Goal: Information Seeking & Learning: Learn about a topic

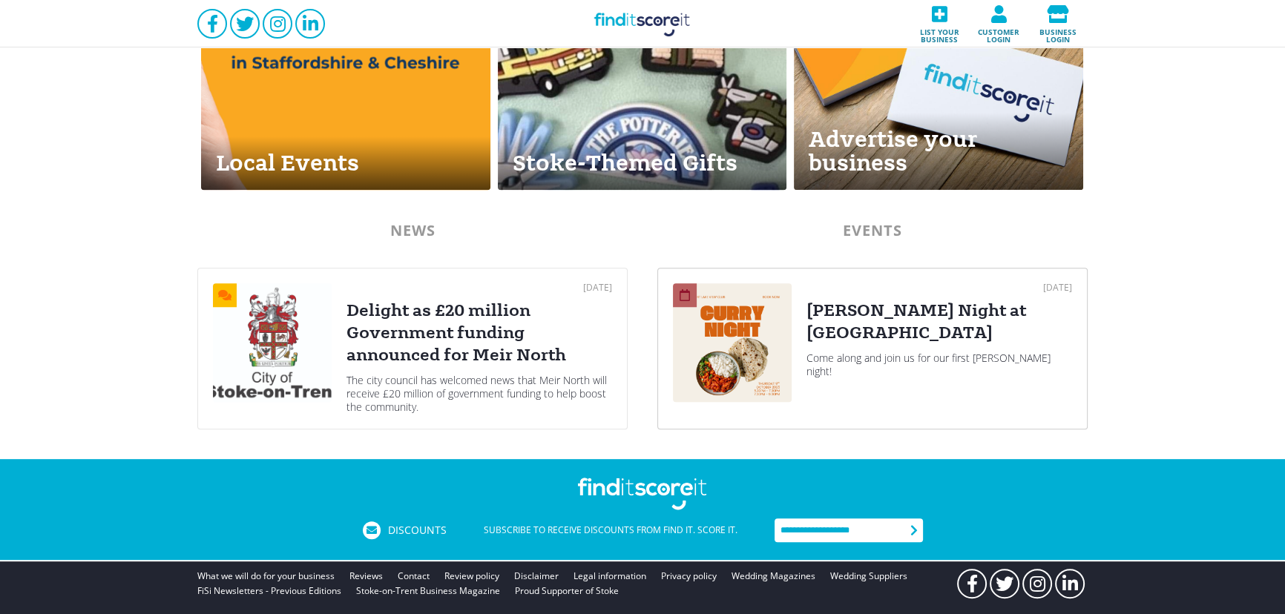
scroll to position [720, 0]
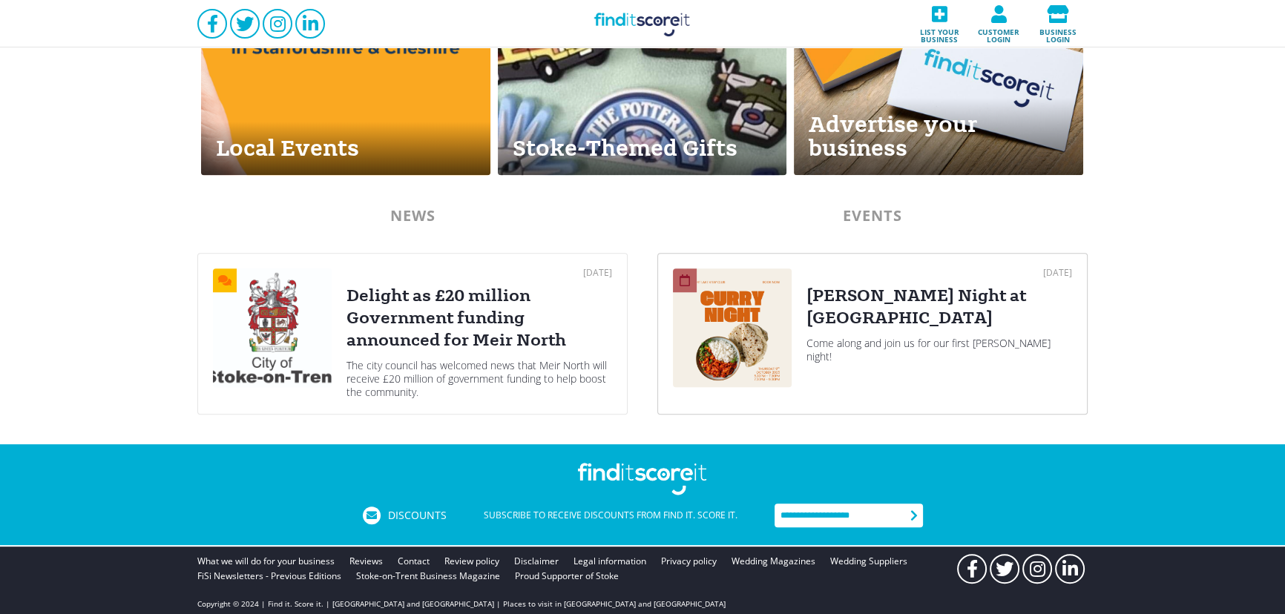
click at [865, 340] on div "08 Oct 2025 Curry Night at Westport Lake Come along and join us for our first c…" at bounding box center [939, 334] width 266 height 131
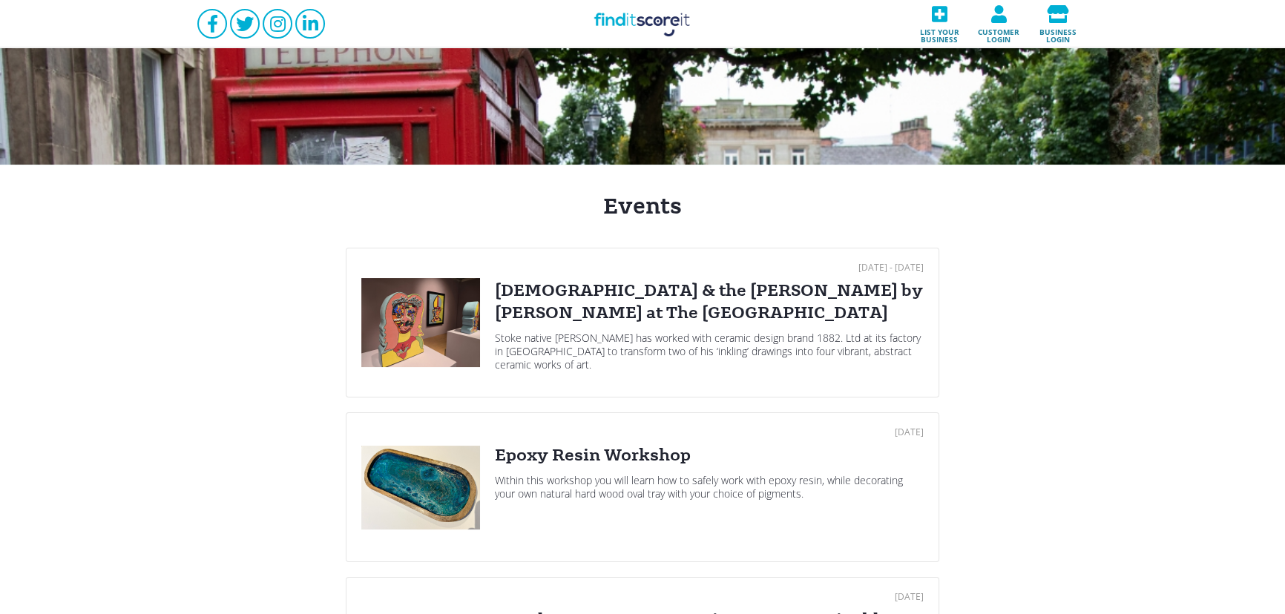
scroll to position [89, 0]
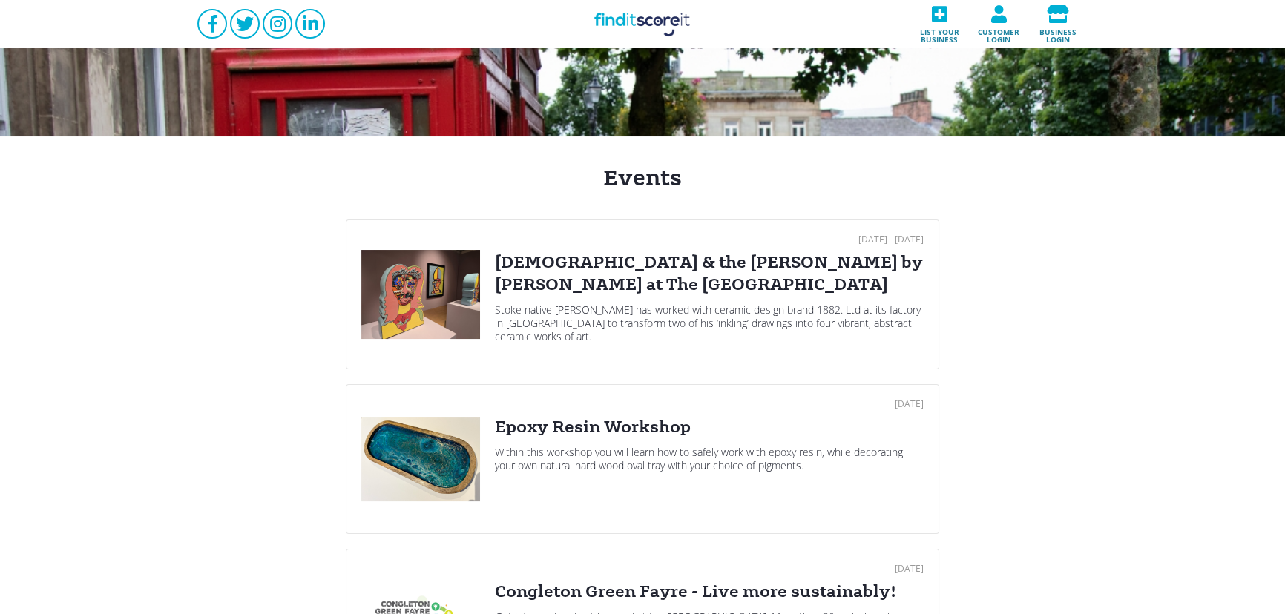
click at [557, 262] on div "Jesus & the Pope by Robbie Williams at The Potteries Museum & Art Gallery" at bounding box center [709, 274] width 429 height 45
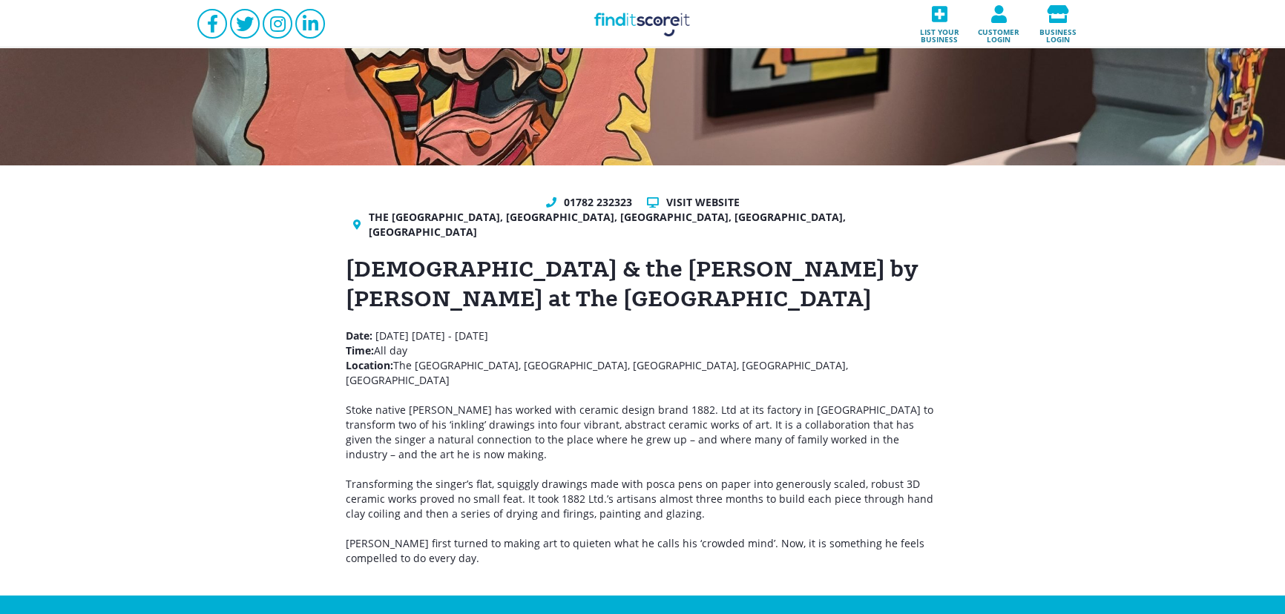
scroll to position [89, 0]
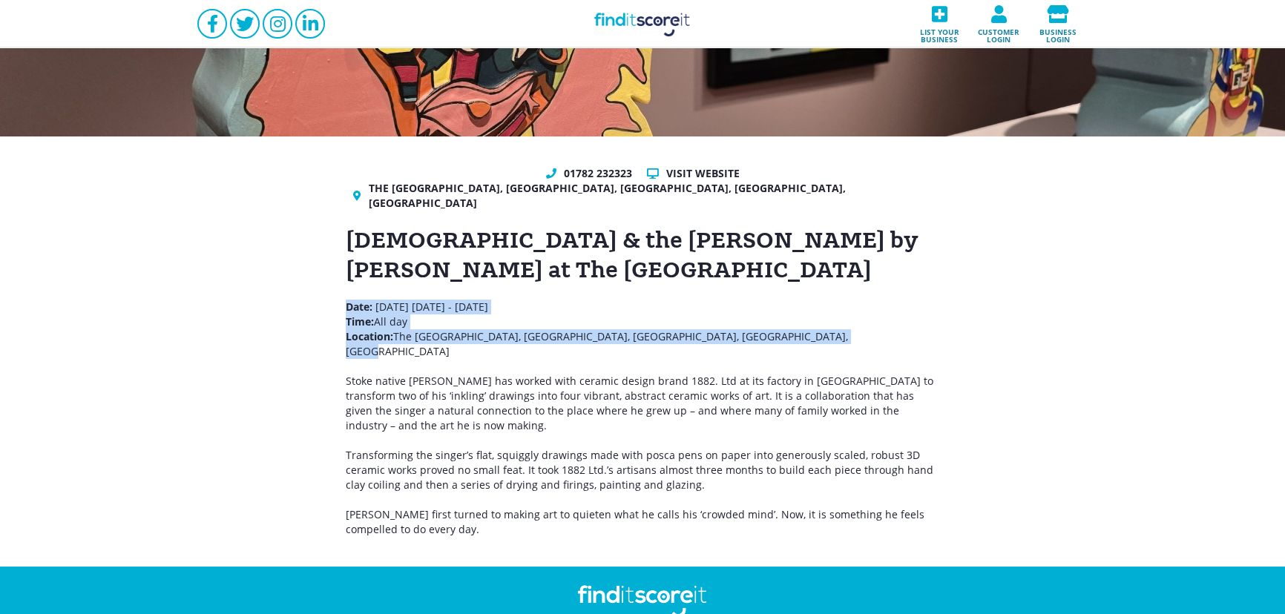
drag, startPoint x: 820, startPoint y: 318, endPoint x: 320, endPoint y: 298, distance: 500.5
click at [320, 298] on div "01782 232323 Visit website The Potteries Museum & Art Gallery, Bethesda Street,…" at bounding box center [642, 352] width 1285 height 430
copy p "Date: Thursday 12th June 2025 - Sunday 7th December 2025 Time: All day Location…"
click at [645, 27] on link "Find it Score it" at bounding box center [642, 23] width 148 height 47
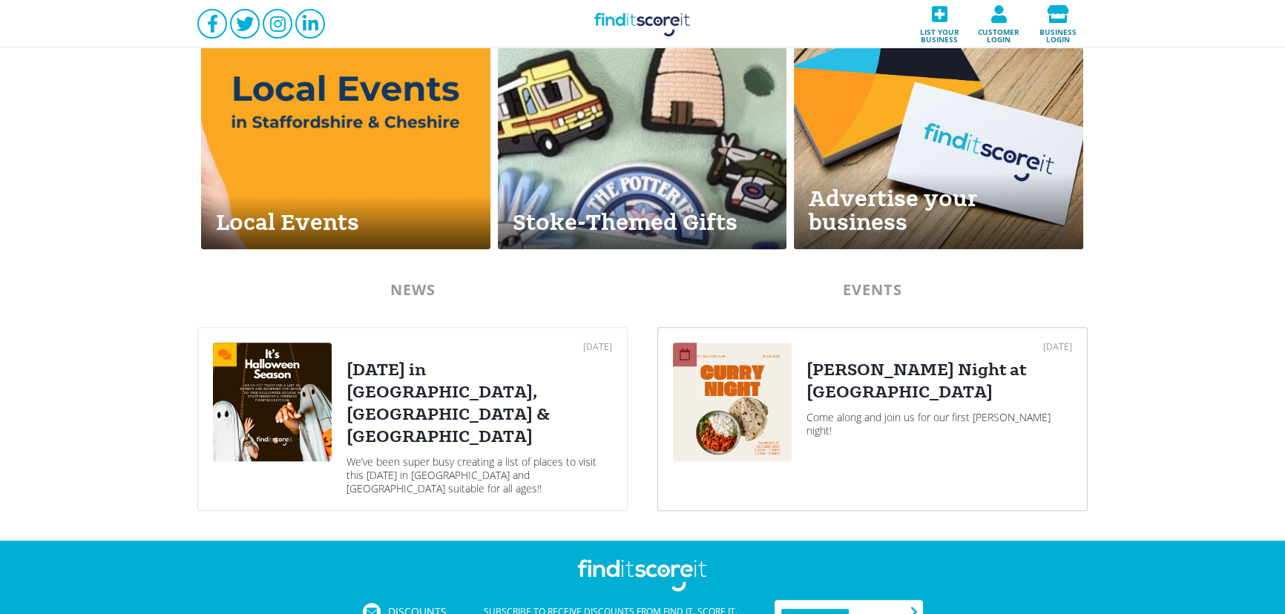
scroll to position [717, 0]
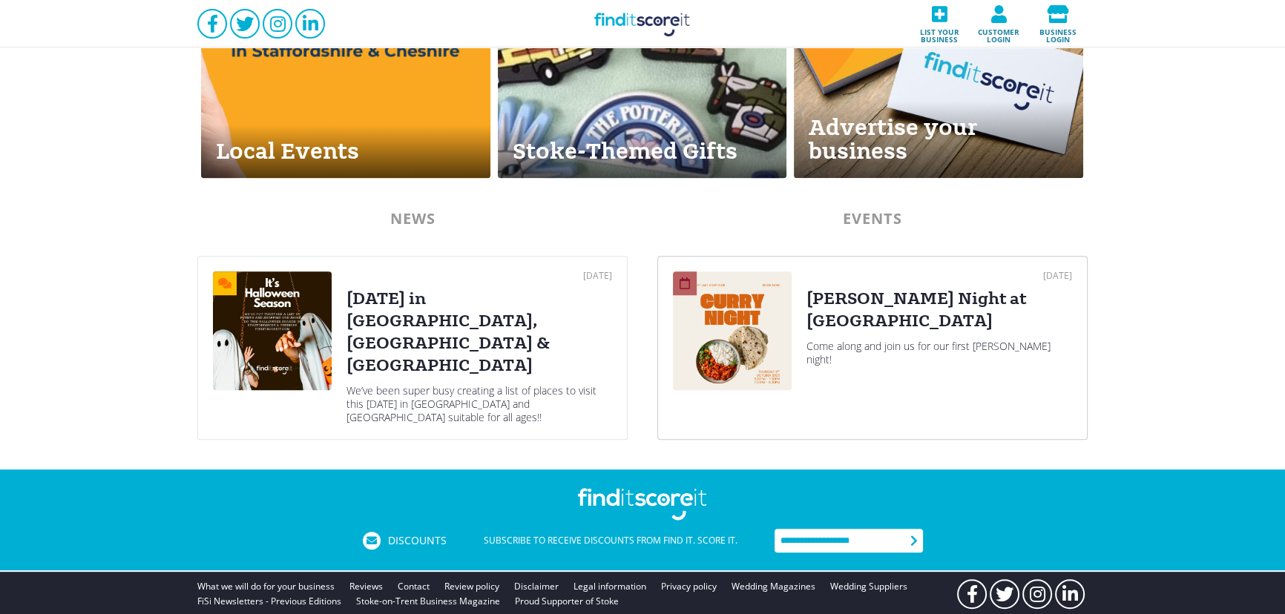
click at [844, 314] on div "08 Oct 2025 Curry Night at Westport Lake Come along and join us for our first c…" at bounding box center [939, 348] width 266 height 153
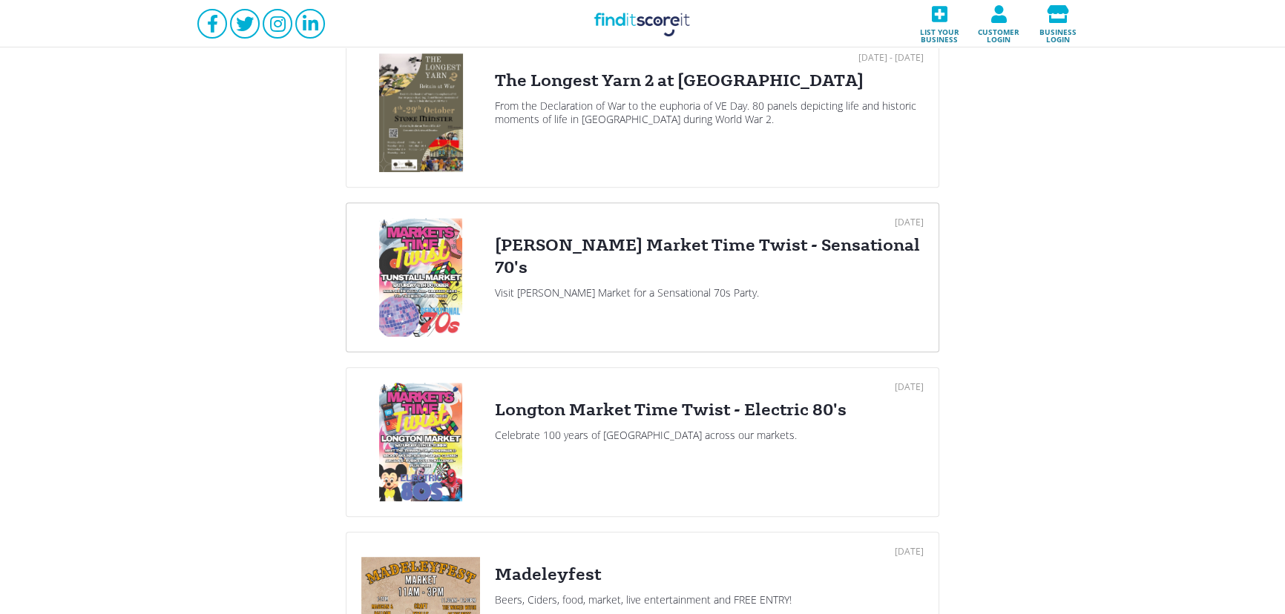
scroll to position [1528, 0]
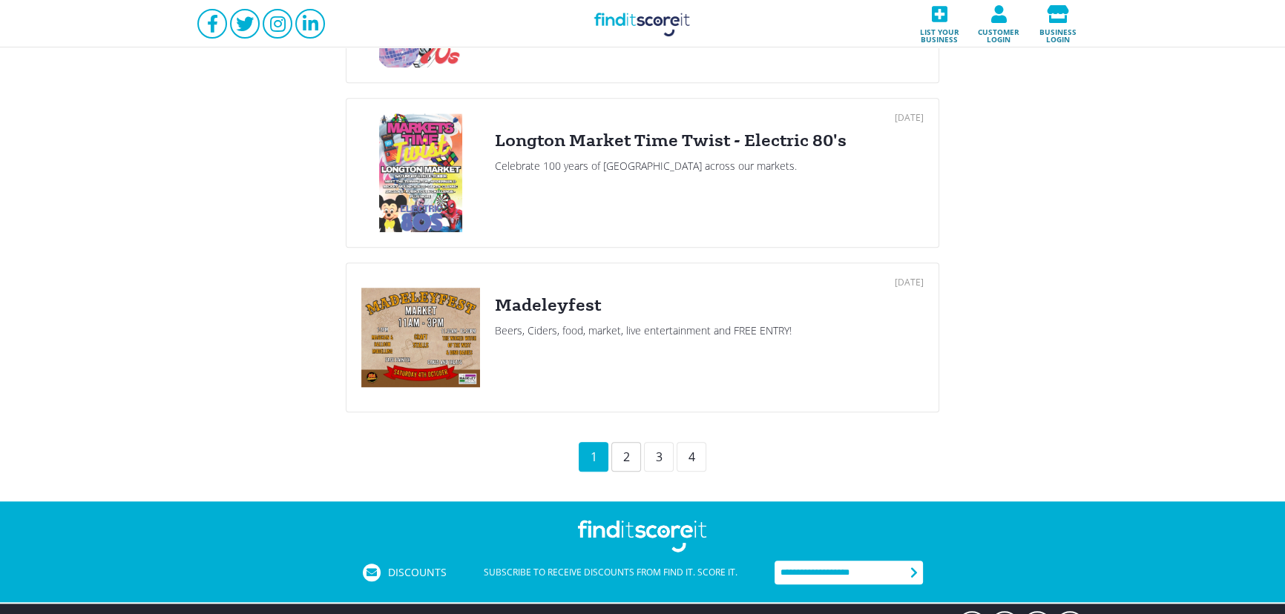
click at [637, 458] on div "2" at bounding box center [626, 457] width 30 height 30
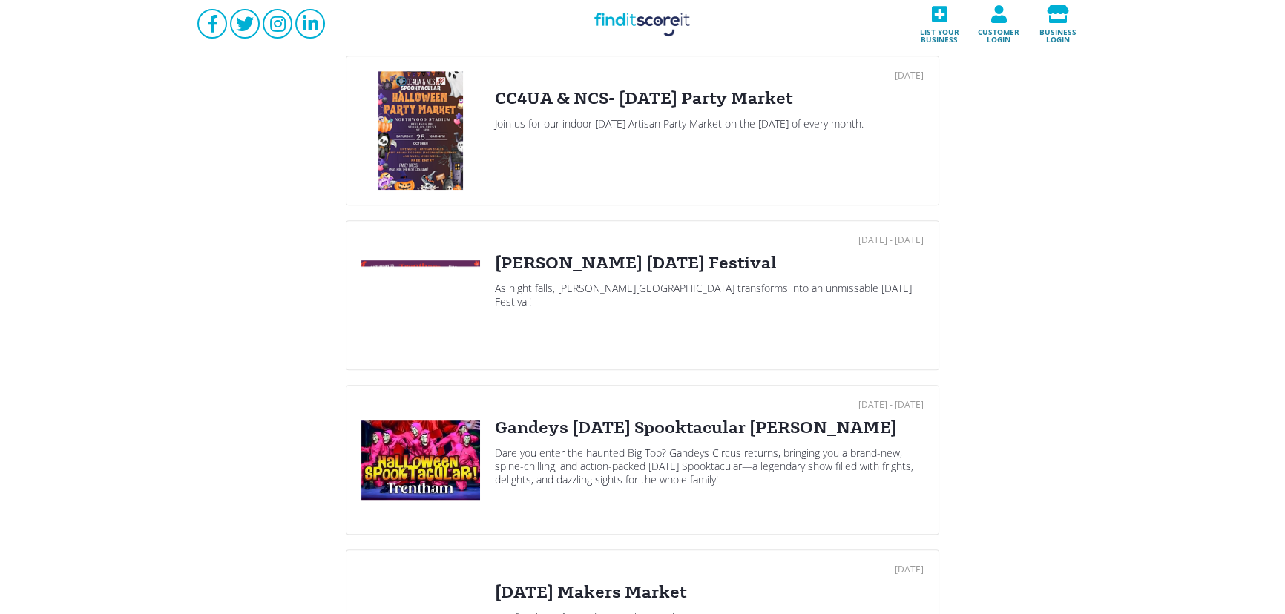
scroll to position [1079, 0]
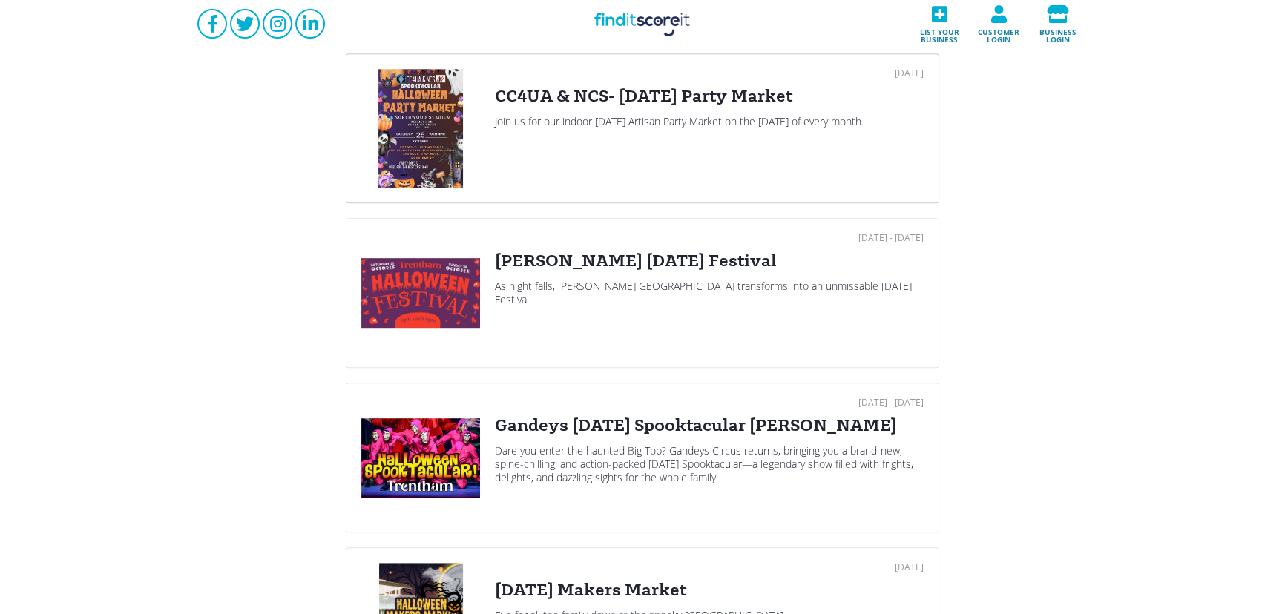
click at [589, 134] on div "24 Oct 2025 CC4UA & NCS- Halloween Party Market Join us for our indoor Hallowee…" at bounding box center [709, 128] width 429 height 119
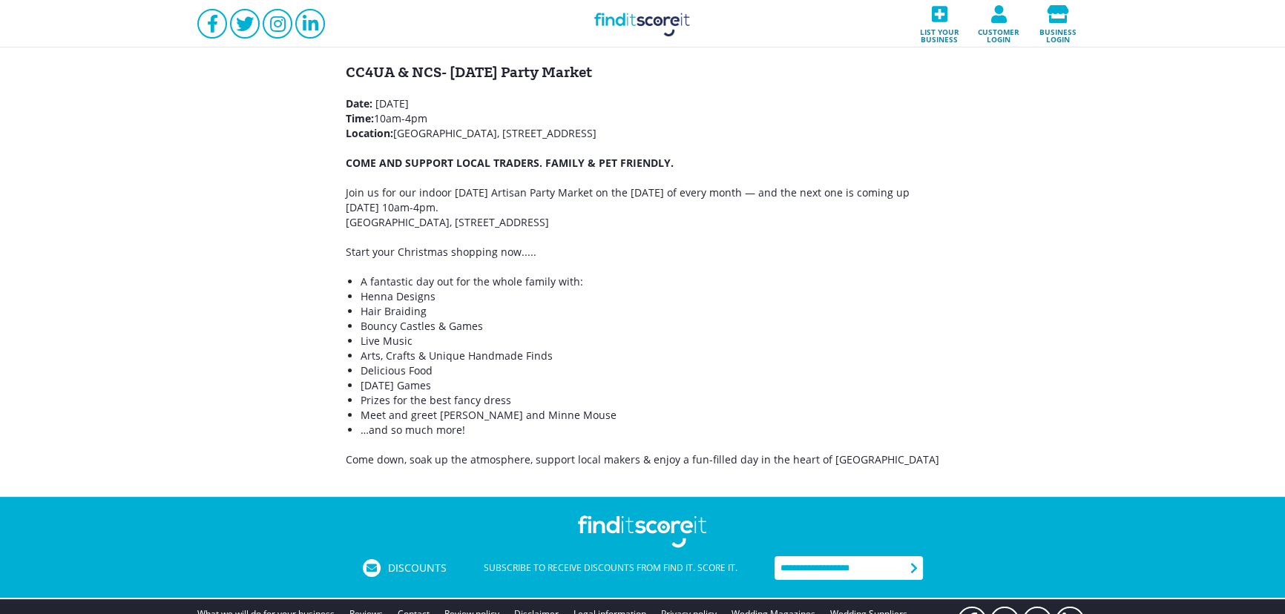
scroll to position [180, 0]
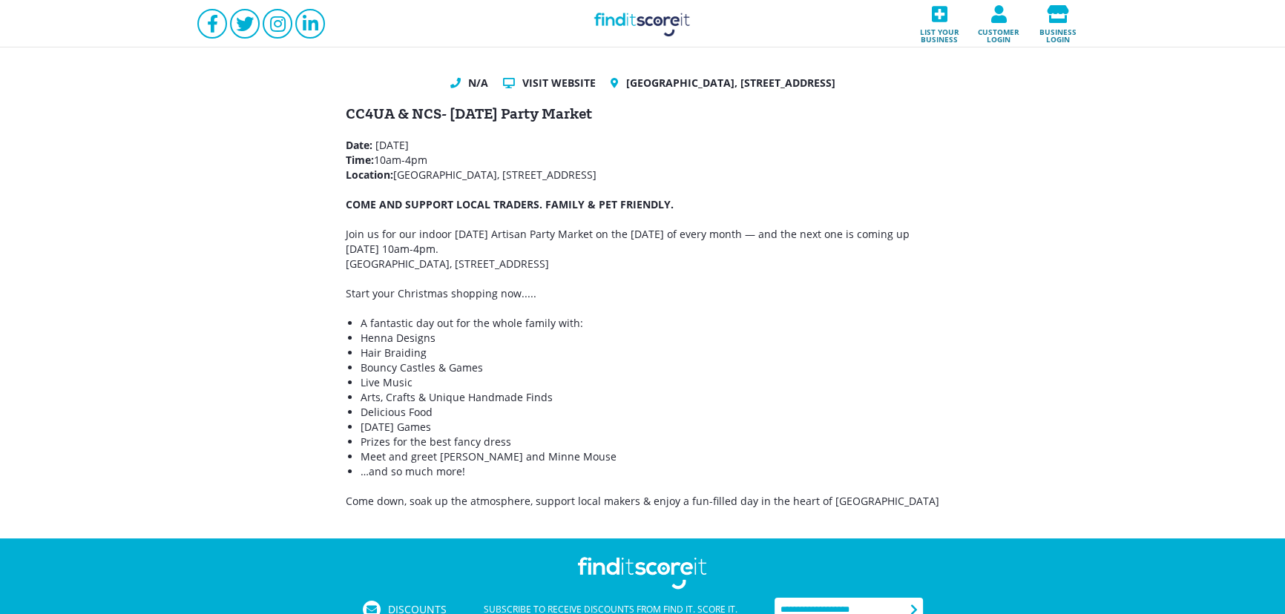
drag, startPoint x: 692, startPoint y: 171, endPoint x: 332, endPoint y: 147, distance: 361.4
click at [332, 147] on div "N/A Visit website [GEOGRAPHIC_DATA] CC4UA & NCS- [DATE] Party Market Date: [DAT…" at bounding box center [642, 292] width 1285 height 493
copy p "Date: [DATE] Time: 10am-4pm Location: [GEOGRAPHIC_DATA], [GEOGRAPHIC_DATA]"
drag, startPoint x: 636, startPoint y: 268, endPoint x: 326, endPoint y: 237, distance: 311.7
click at [326, 237] on div "N/A Visit website Northwood Stadium, Keelings Road, Stoke-on-Trent, ST1 6PB CC4…" at bounding box center [642, 292] width 1285 height 493
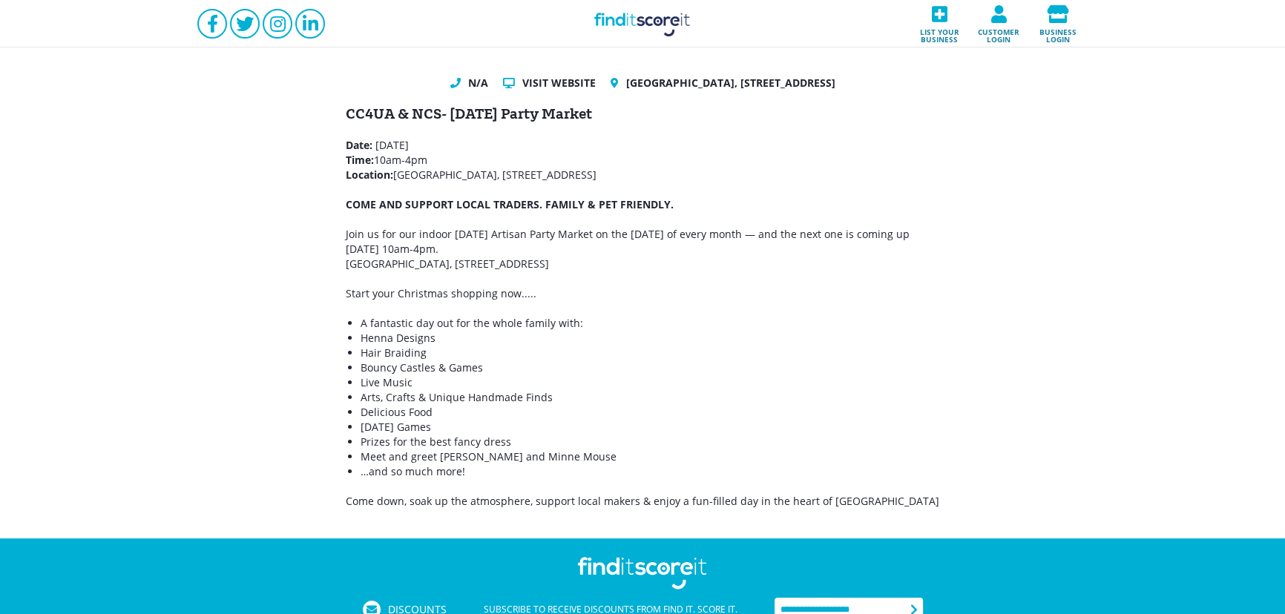
click at [704, 239] on p "Join us for our indoor Halloween Artisan Party Market on the last Saturday of e…" at bounding box center [643, 249] width 594 height 45
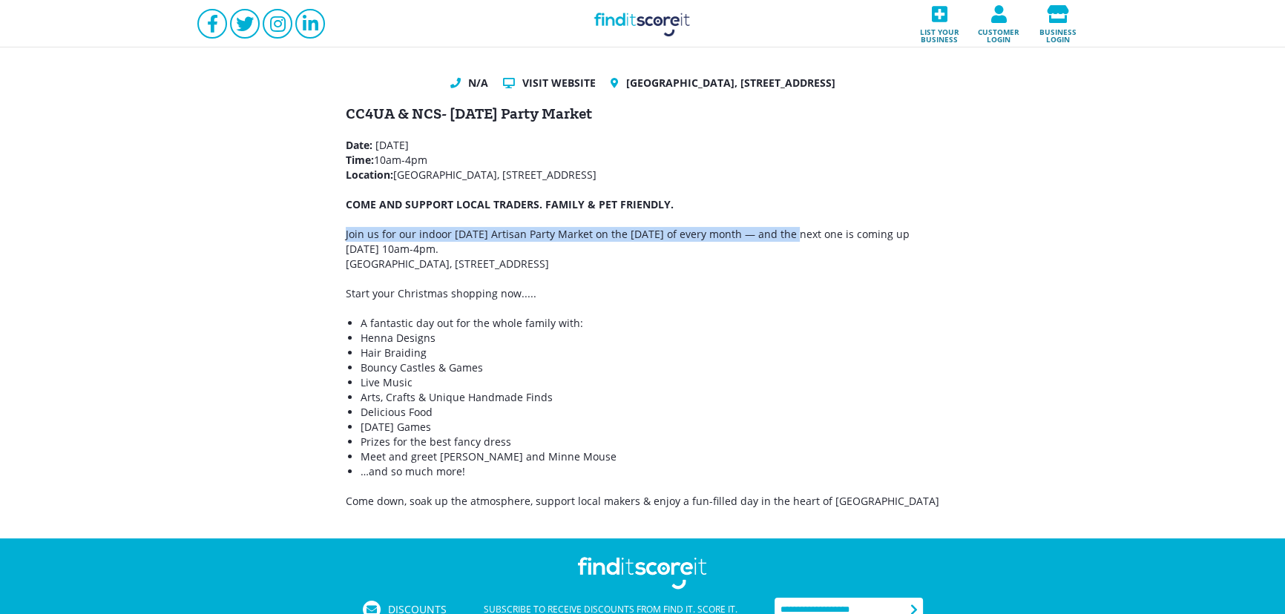
drag, startPoint x: 347, startPoint y: 233, endPoint x: 783, endPoint y: 233, distance: 436.2
click at [783, 233] on div "N/A Visit website Northwood Stadium, Keelings Road, Stoke-on-Trent, ST1 6PB CC4…" at bounding box center [642, 292] width 1285 height 493
copy p "Join us for our indoor Halloween Artisan Party Market on the last Saturday of e…"
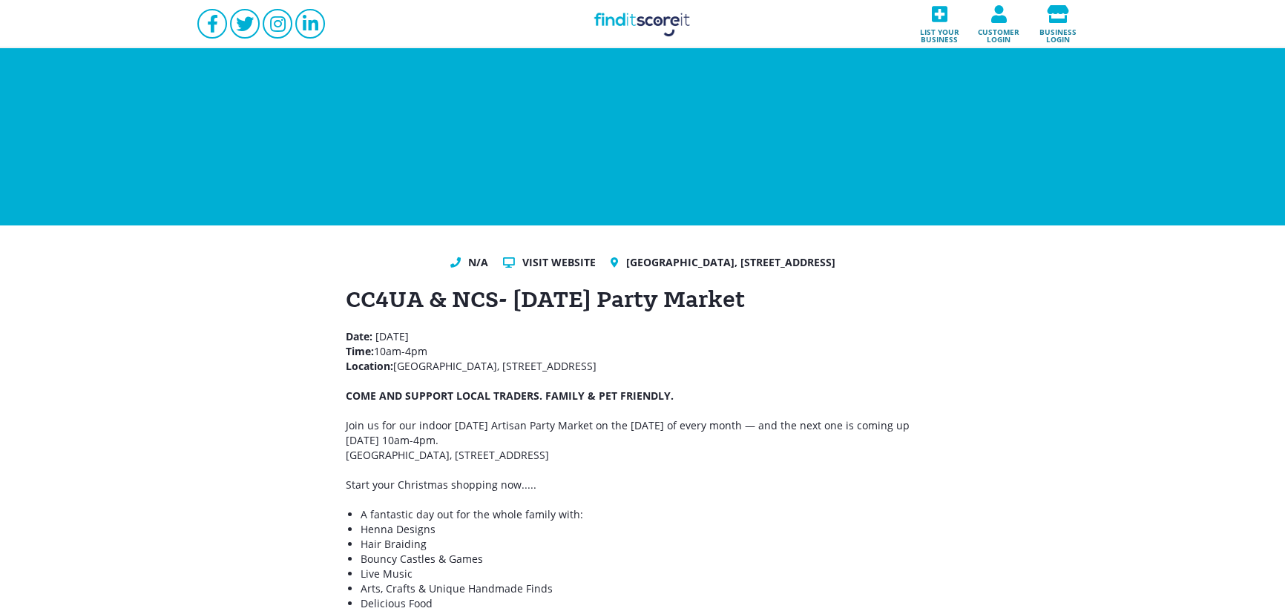
click at [651, 24] on link "Find it Score it" at bounding box center [642, 23] width 148 height 47
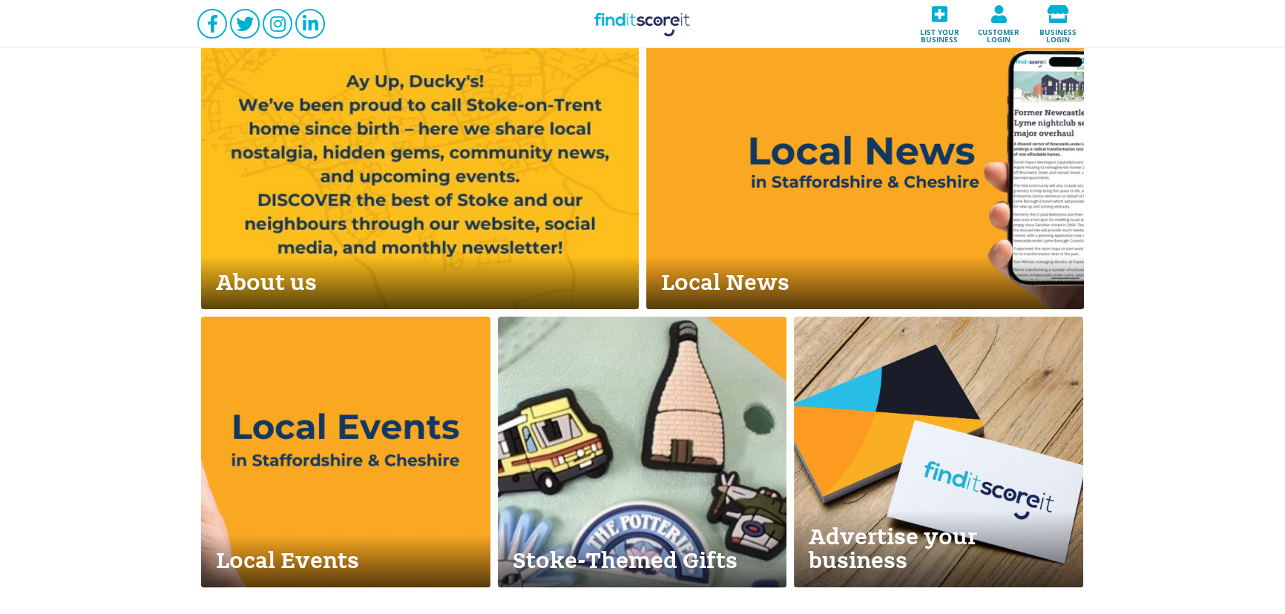
scroll to position [629, 0]
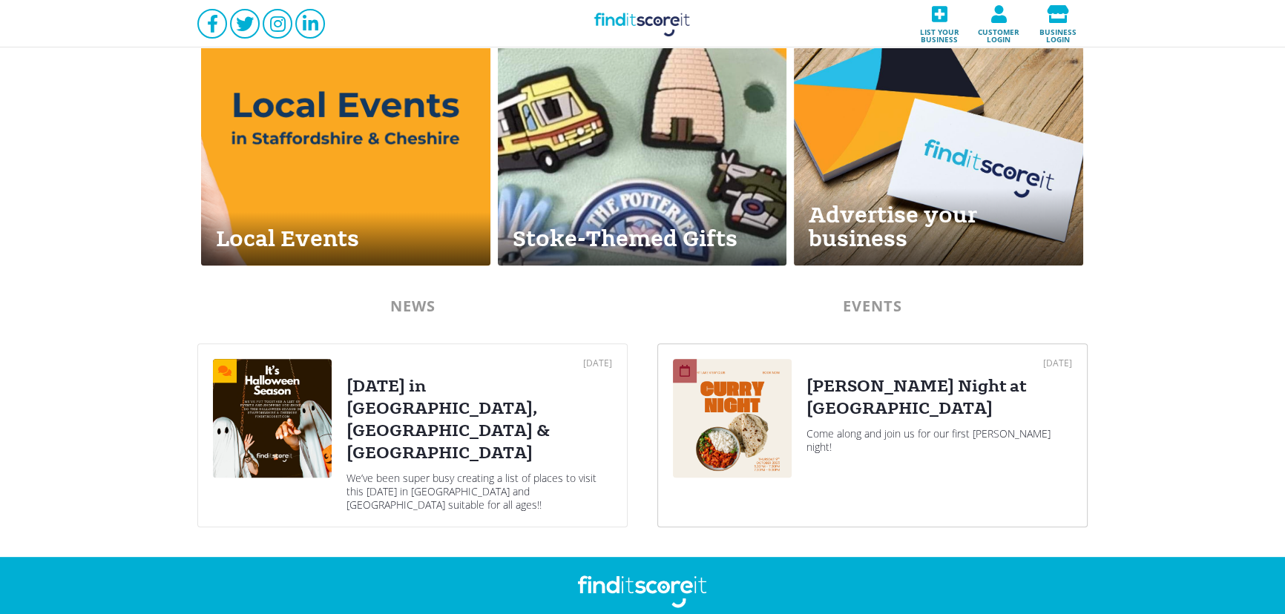
click at [859, 393] on div "Curry Night at Westport Lake" at bounding box center [939, 397] width 266 height 45
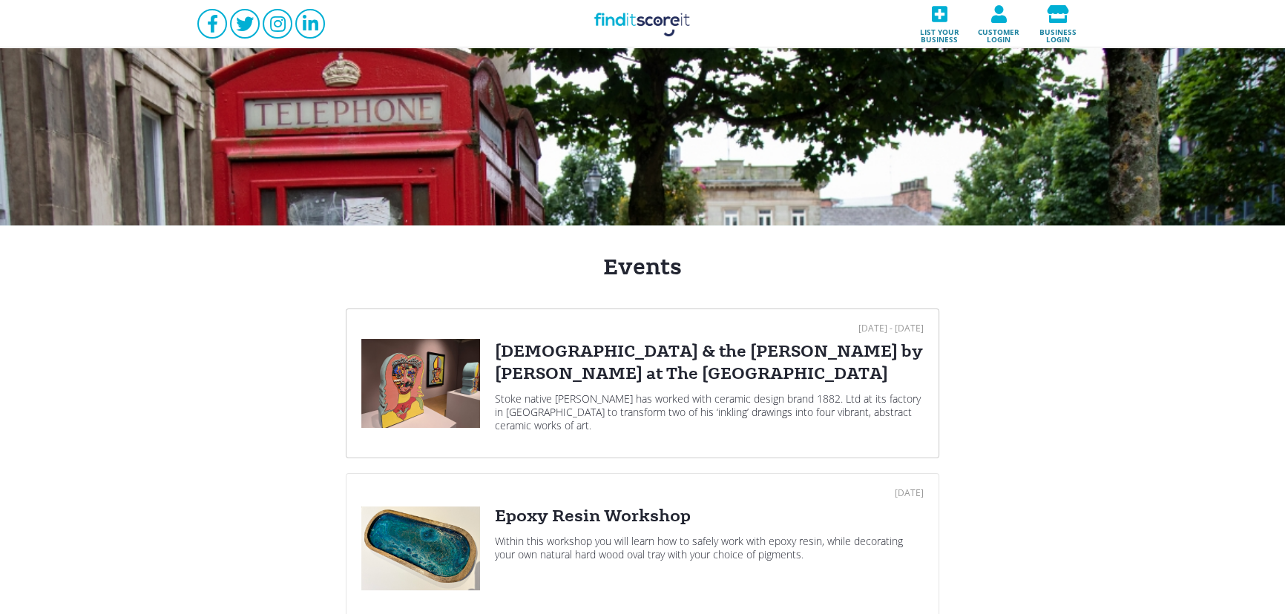
click at [549, 395] on div "Stoke native Robbie Williams has worked with ceramic design brand 1882. Ltd at …" at bounding box center [709, 412] width 429 height 40
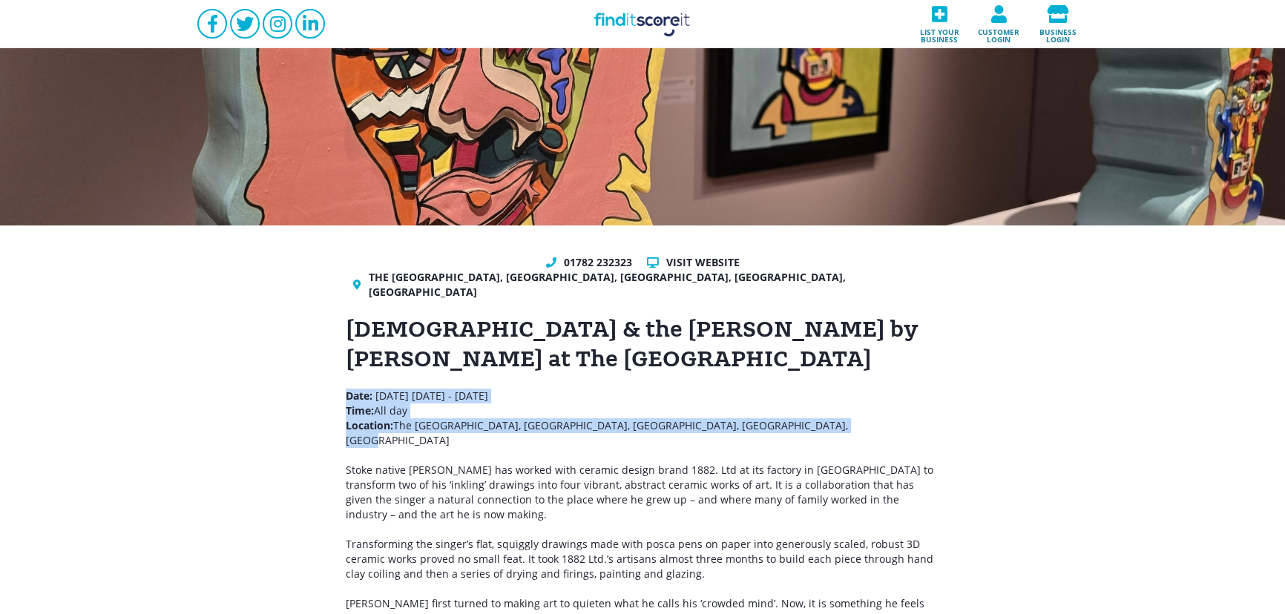
drag, startPoint x: 824, startPoint y: 409, endPoint x: 339, endPoint y: 381, distance: 485.3
click at [339, 381] on div "01782 232323 Visit website The Potteries Museum & Art Gallery, Bethesda Street,…" at bounding box center [642, 441] width 1285 height 430
copy p "Date: Thursday 12th June 2025 - Sunday 7th December 2025 Time: All day Location…"
drag, startPoint x: 645, startPoint y: 34, endPoint x: 654, endPoint y: 46, distance: 14.8
click at [645, 34] on link "Find it Score it" at bounding box center [642, 23] width 148 height 47
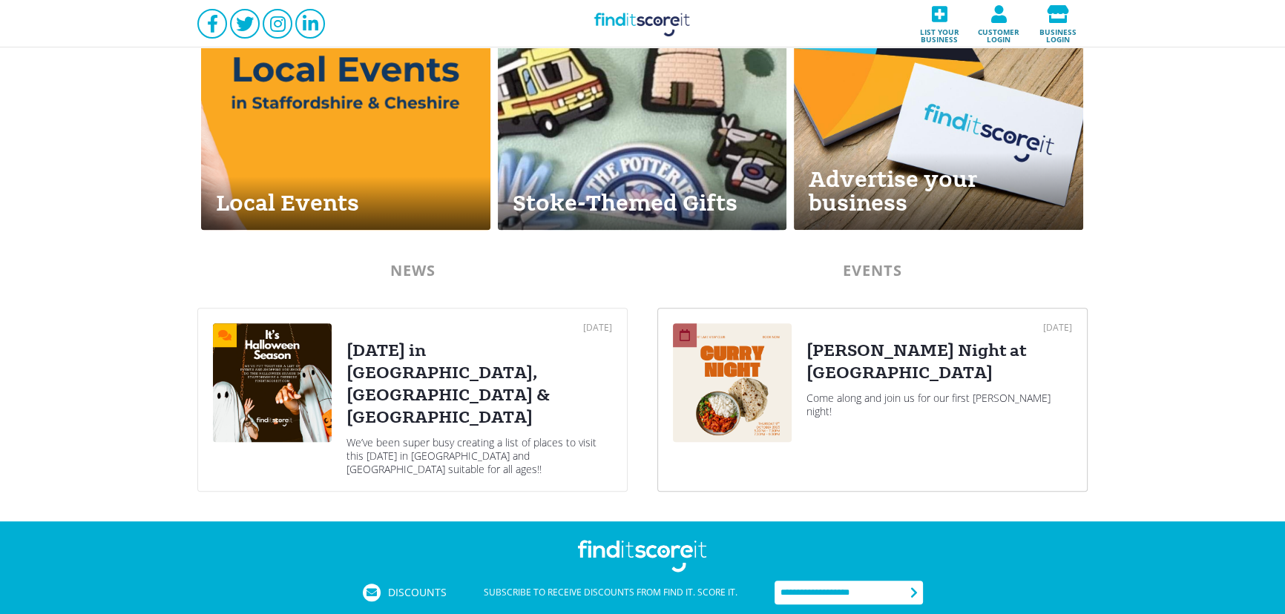
scroll to position [717, 0]
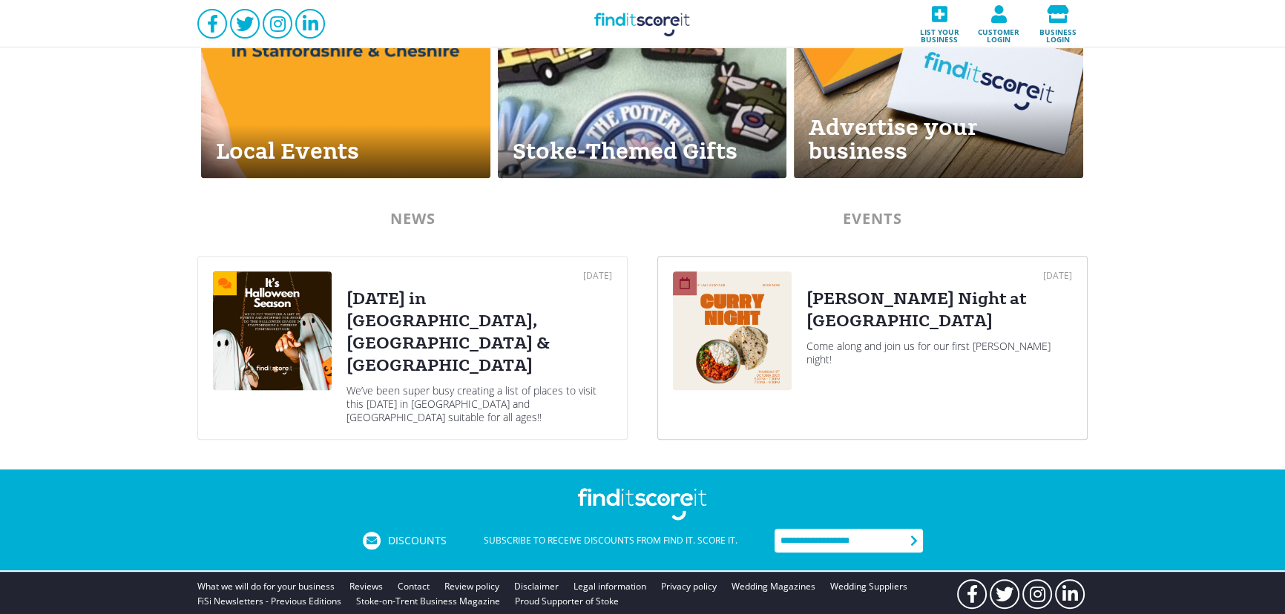
click at [914, 357] on div "08 Oct 2025 Curry Night at Westport Lake Come along and join us for our first c…" at bounding box center [939, 348] width 266 height 153
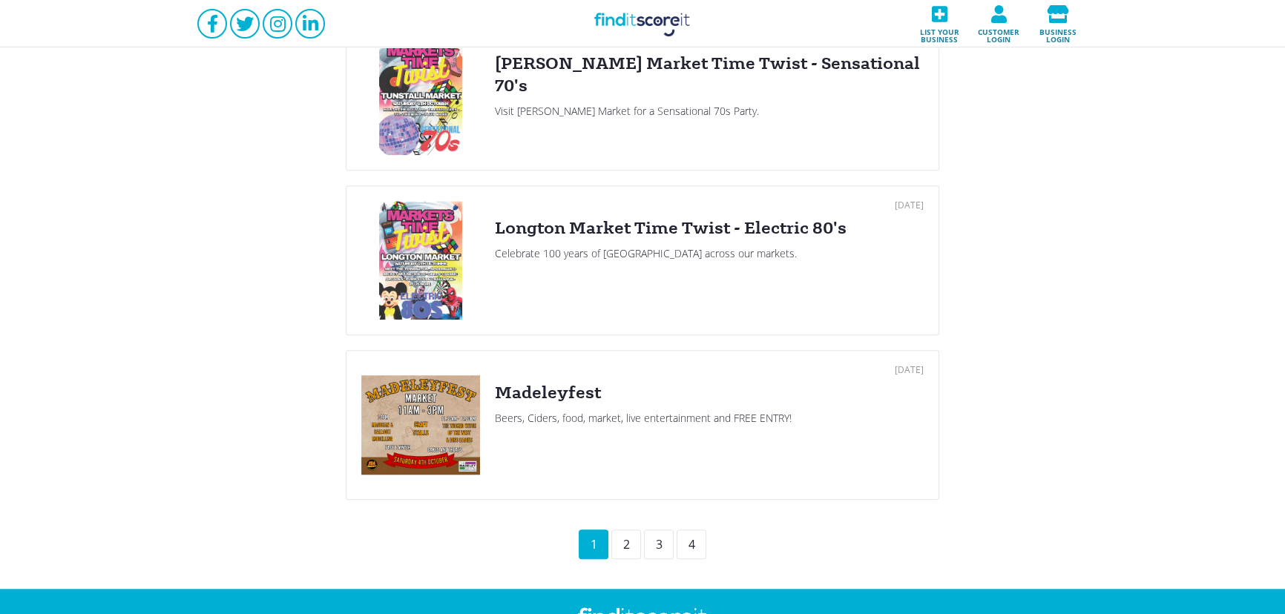
scroll to position [1528, 0]
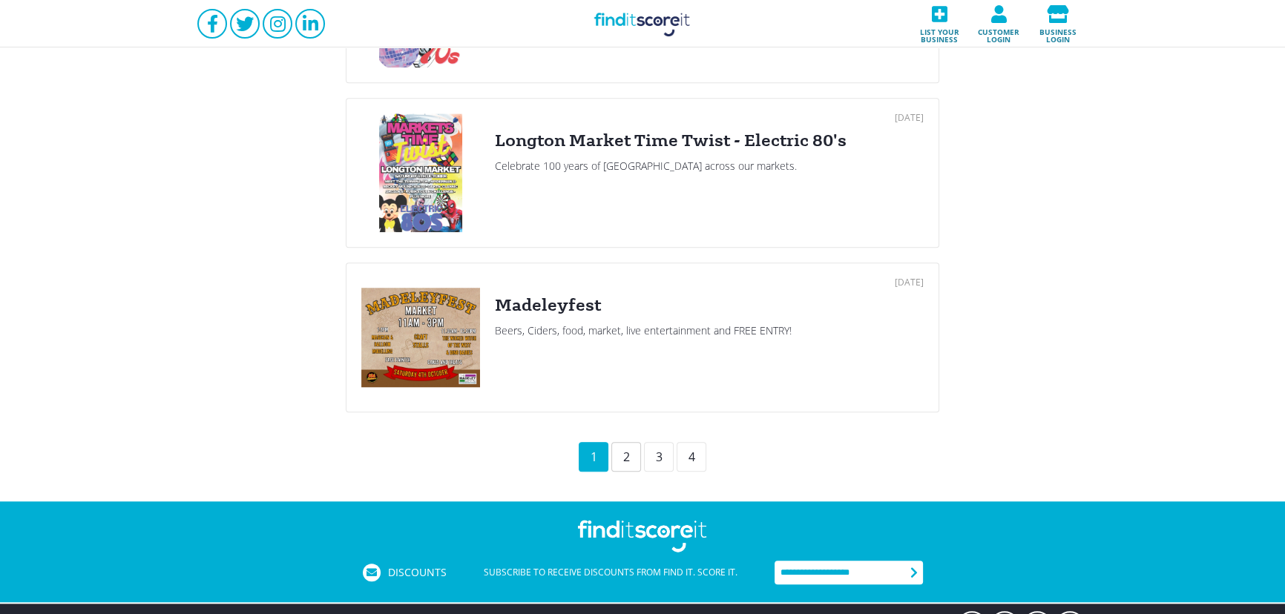
click at [626, 459] on div "2" at bounding box center [626, 457] width 30 height 30
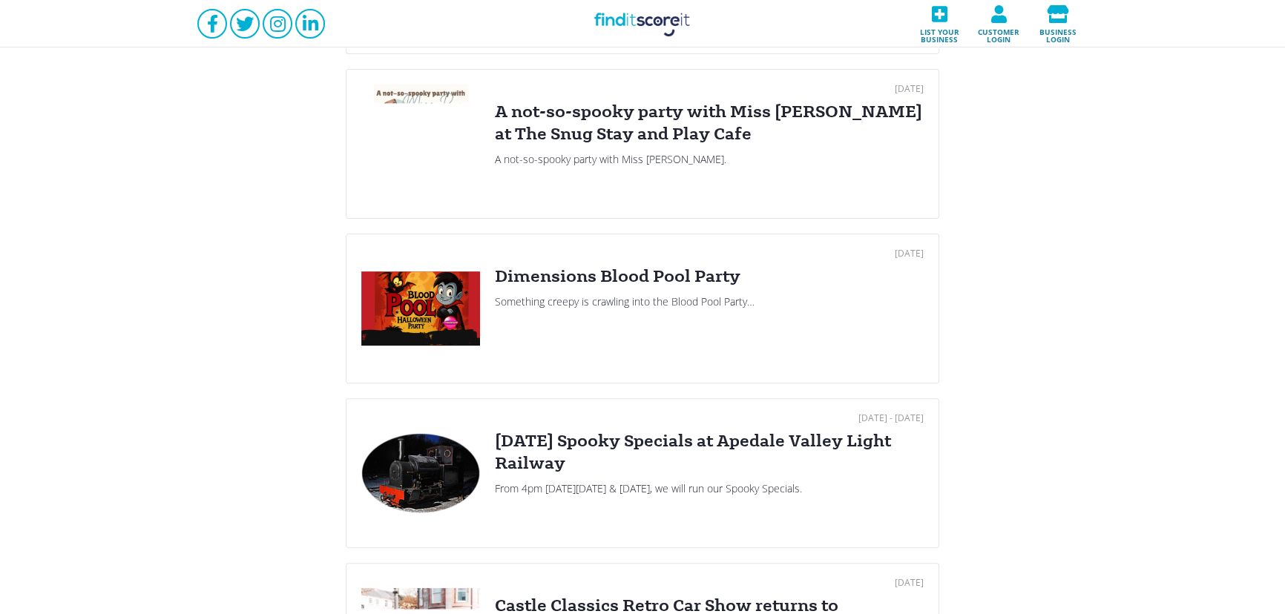
scroll to position [629, 0]
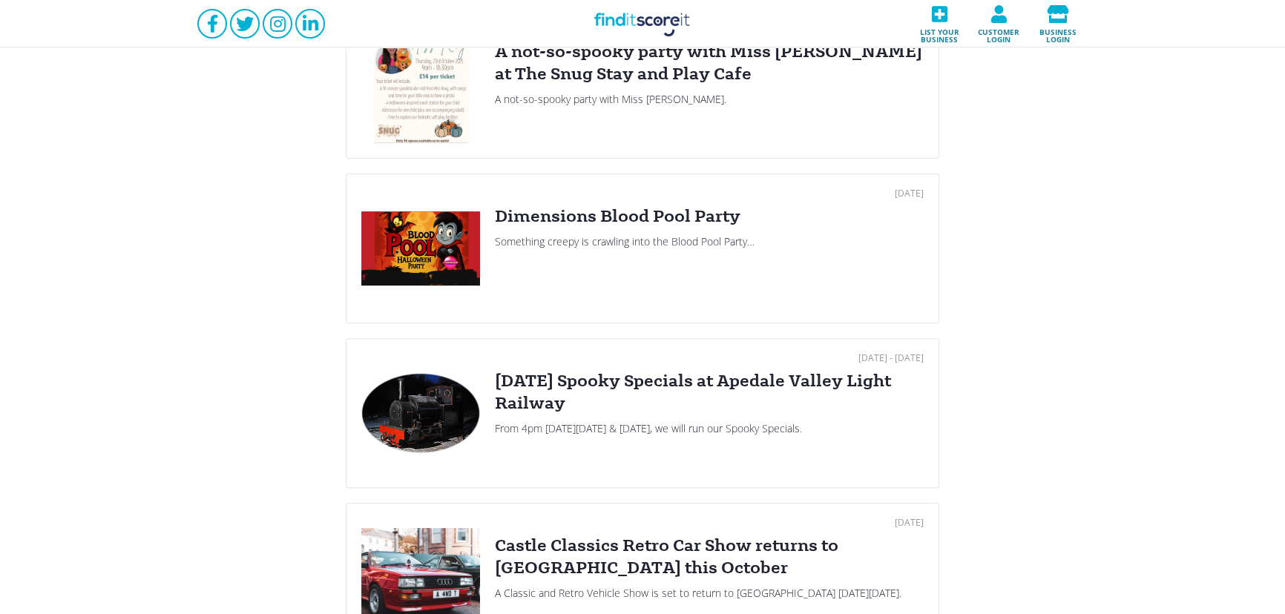
click at [605, 251] on div "23 Oct 2025 Dimensions Blood Pool Party Something creepy is crawling into the B…" at bounding box center [709, 248] width 429 height 119
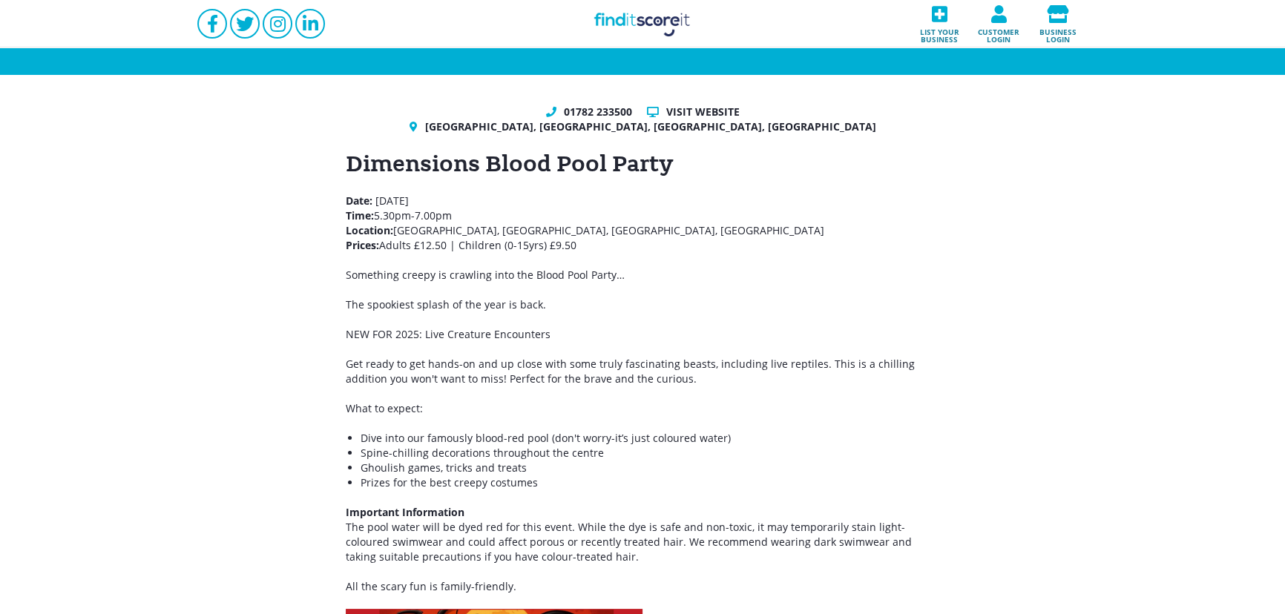
scroll to position [180, 0]
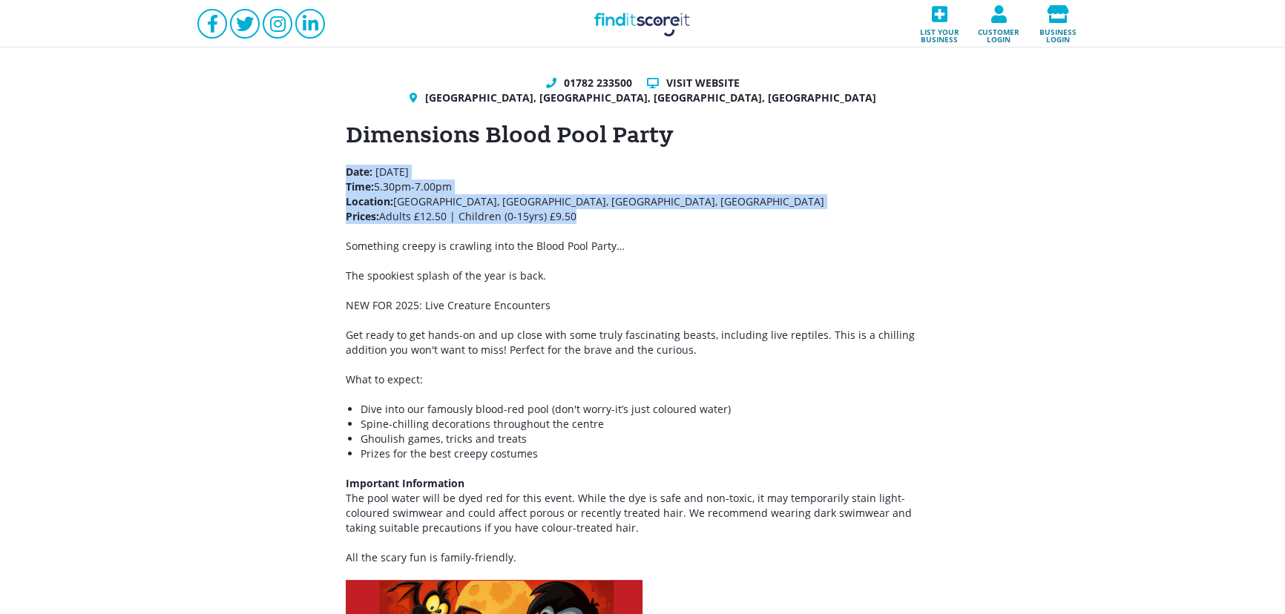
drag, startPoint x: 574, startPoint y: 211, endPoint x: 340, endPoint y: 176, distance: 237.0
click at [340, 176] on div "01782 233500 Visit website Dimensions Leisure Centre, Scotia Road, Burslem, Sto…" at bounding box center [642, 451] width 1285 height 810
copy p "Date: Friday 24th October 2025 Time: 5.30pm-7.00pm Location: Dimensions Leisure…"
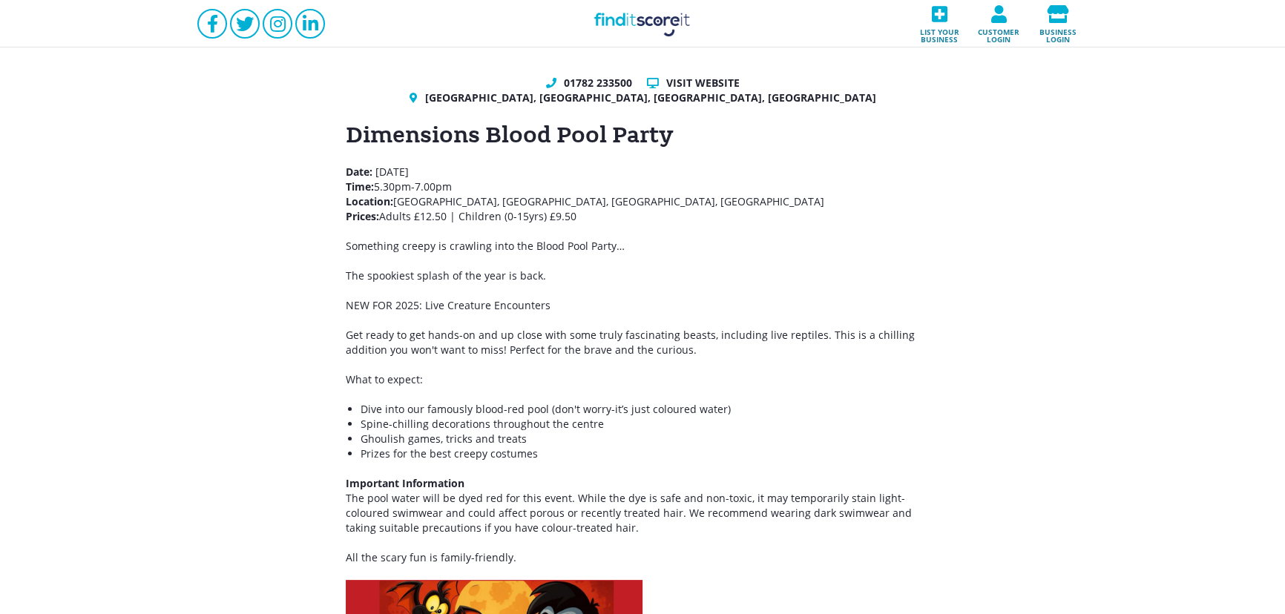
click at [605, 245] on p "Something creepy is crawling into the Blood Pool Party…" at bounding box center [643, 246] width 594 height 15
drag, startPoint x: 636, startPoint y: 244, endPoint x: 323, endPoint y: 237, distance: 312.4
click at [323, 237] on div "01782 233500 Visit website Dimensions Leisure Centre, Scotia Road, Burslem, Sto…" at bounding box center [642, 451] width 1285 height 810
copy p "Something creepy is crawling into the Blood Pool Party…"
click at [582, 224] on div "Dimensions Blood Pool Party Date: Friday 24th October 2025 Time: 5.30pm-7.00pm …" at bounding box center [643, 473] width 594 height 706
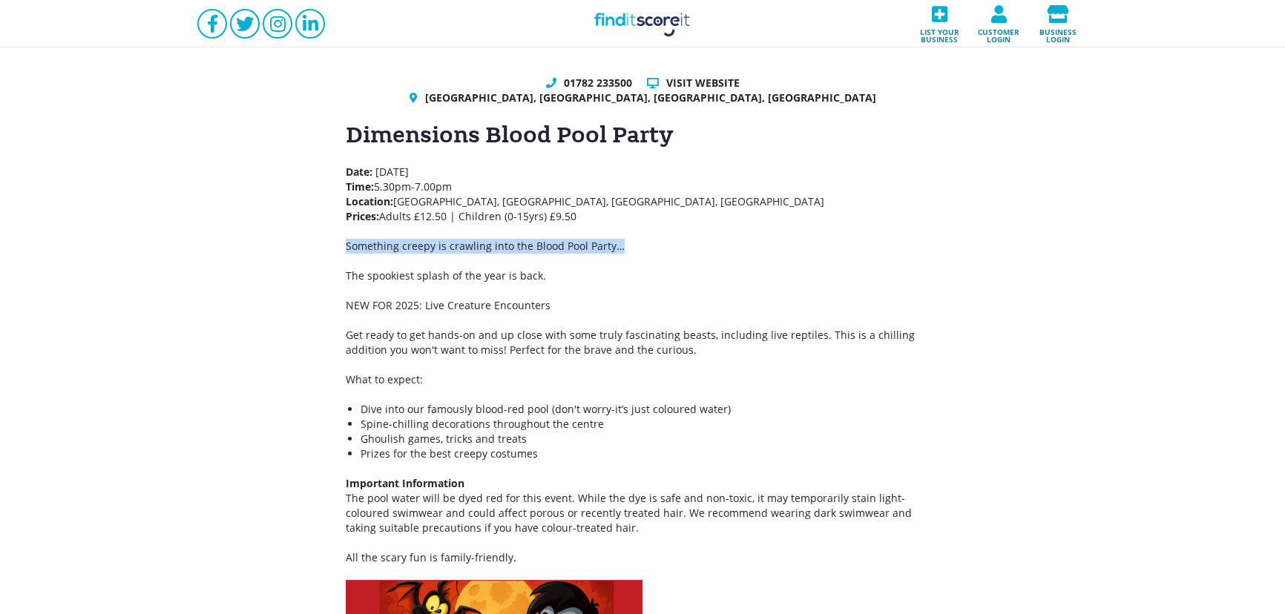
drag, startPoint x: 485, startPoint y: 214, endPoint x: 335, endPoint y: 172, distance: 156.4
click at [335, 172] on div "01782 233500 Visit website Dimensions Leisure Centre, Scotia Road, Burslem, Sto…" at bounding box center [642, 451] width 1285 height 810
copy p "Date: Friday 24th October 2025 Time: 5.30pm-7.00pm Location: Dimensions Leisure…"
click at [660, 22] on link "Find it Score it" at bounding box center [642, 23] width 148 height 47
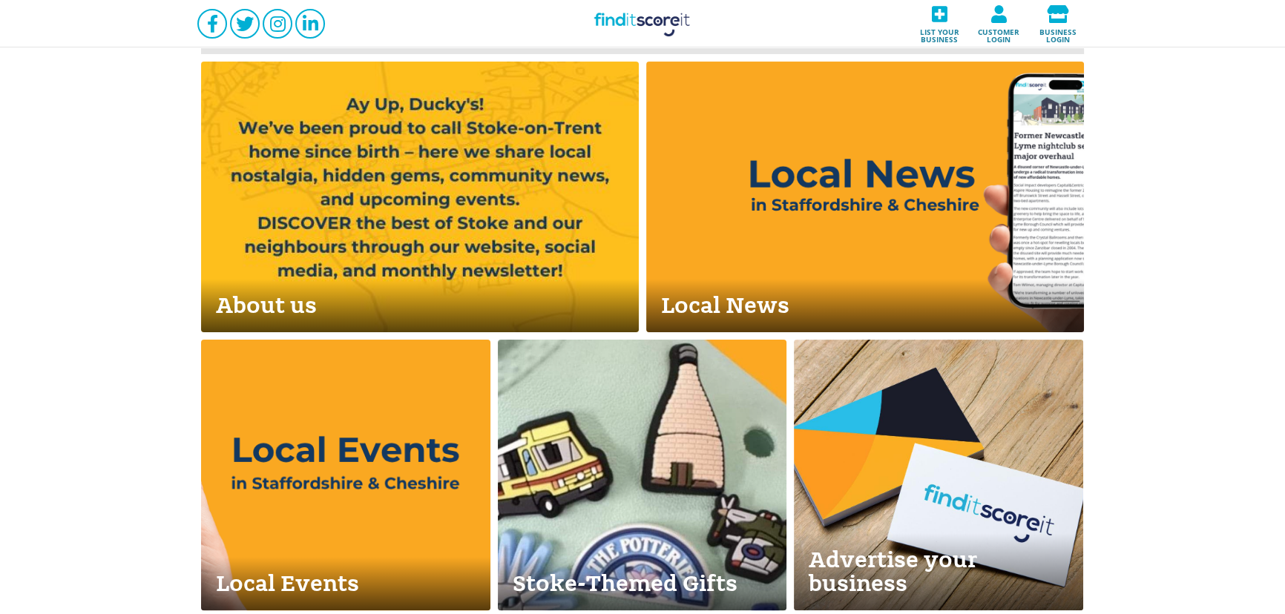
scroll to position [539, 0]
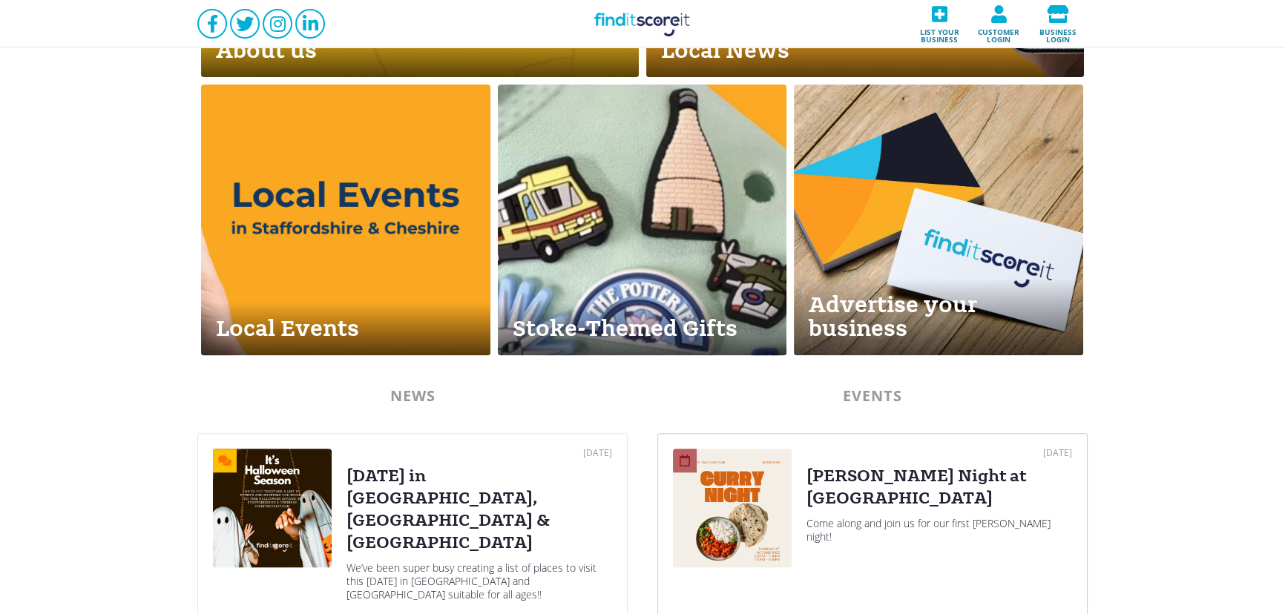
click at [874, 456] on div "08 Oct 2025" at bounding box center [939, 453] width 266 height 9
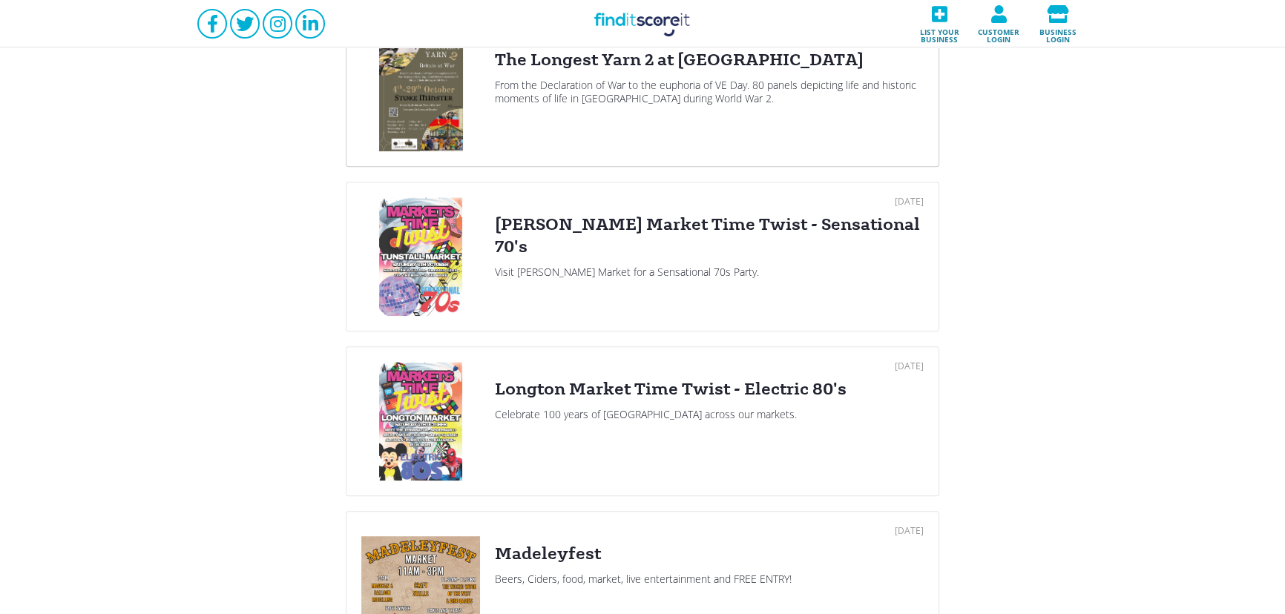
scroll to position [1528, 0]
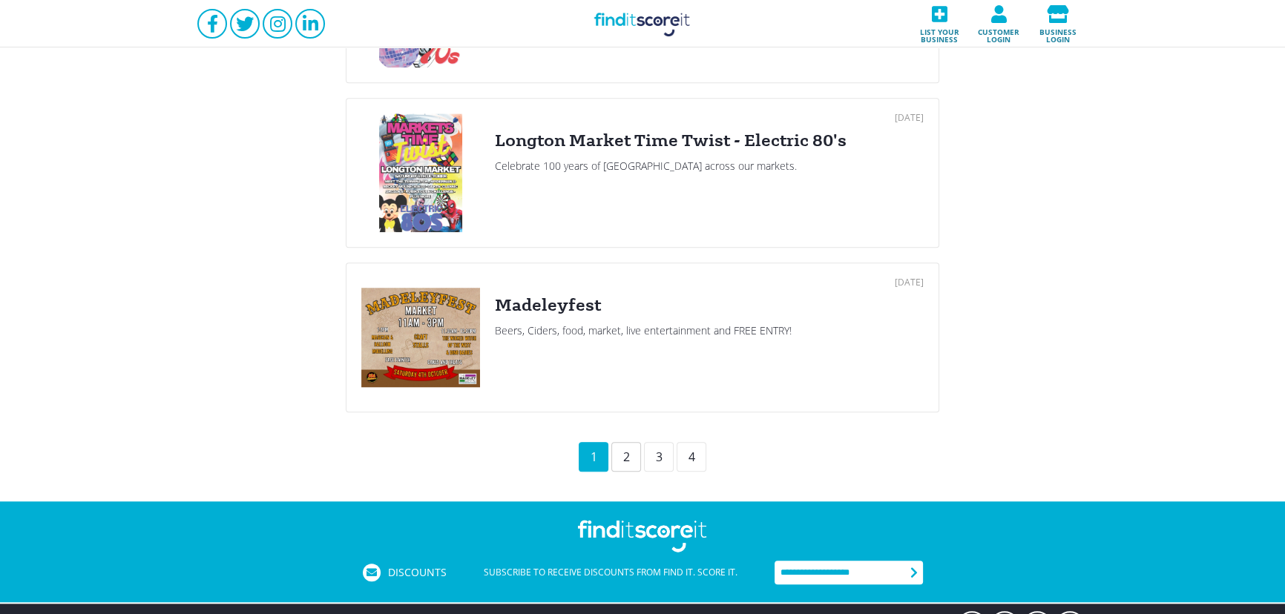
click at [630, 451] on div "2" at bounding box center [626, 457] width 30 height 30
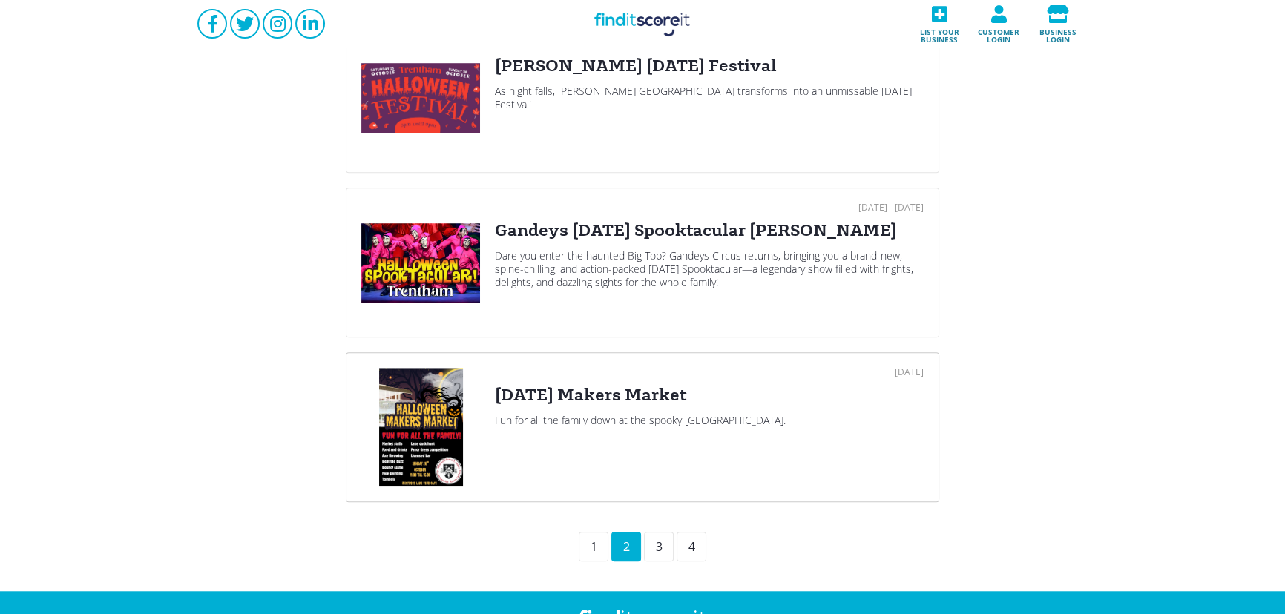
scroll to position [1594, 0]
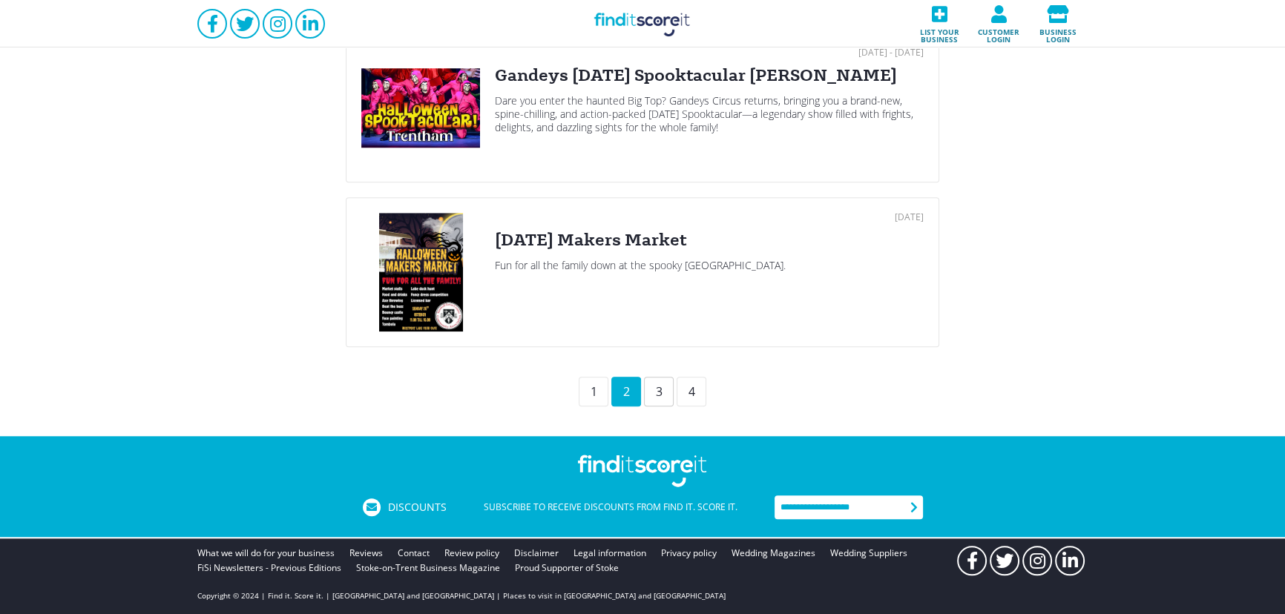
click at [660, 388] on div "3" at bounding box center [659, 392] width 30 height 30
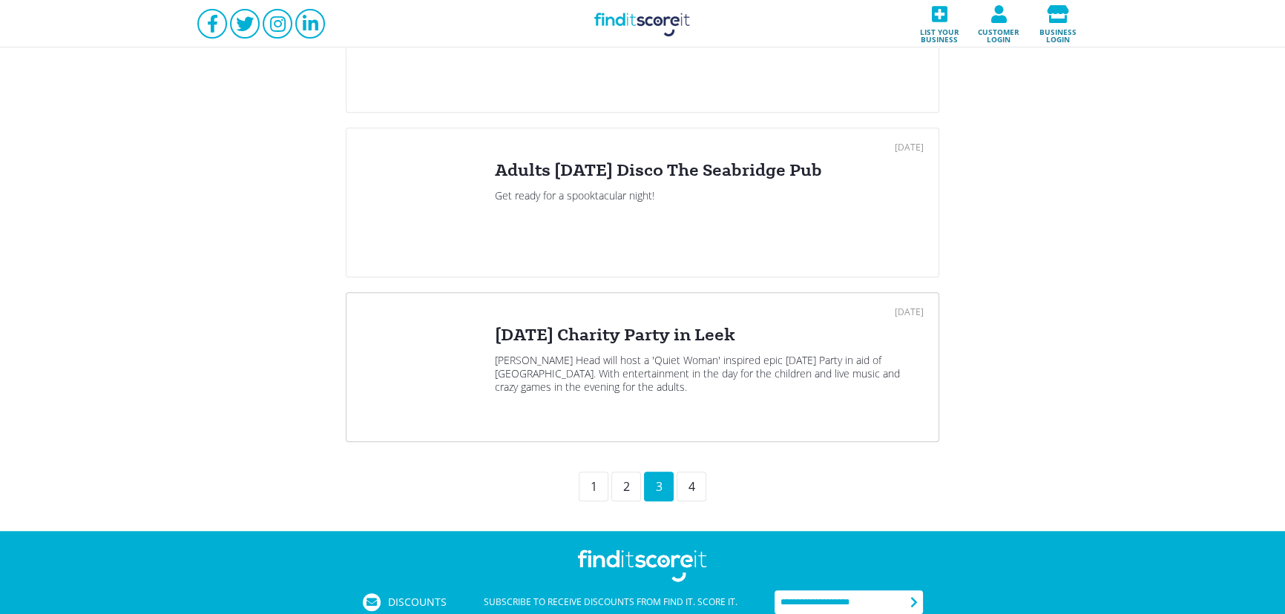
scroll to position [1528, 0]
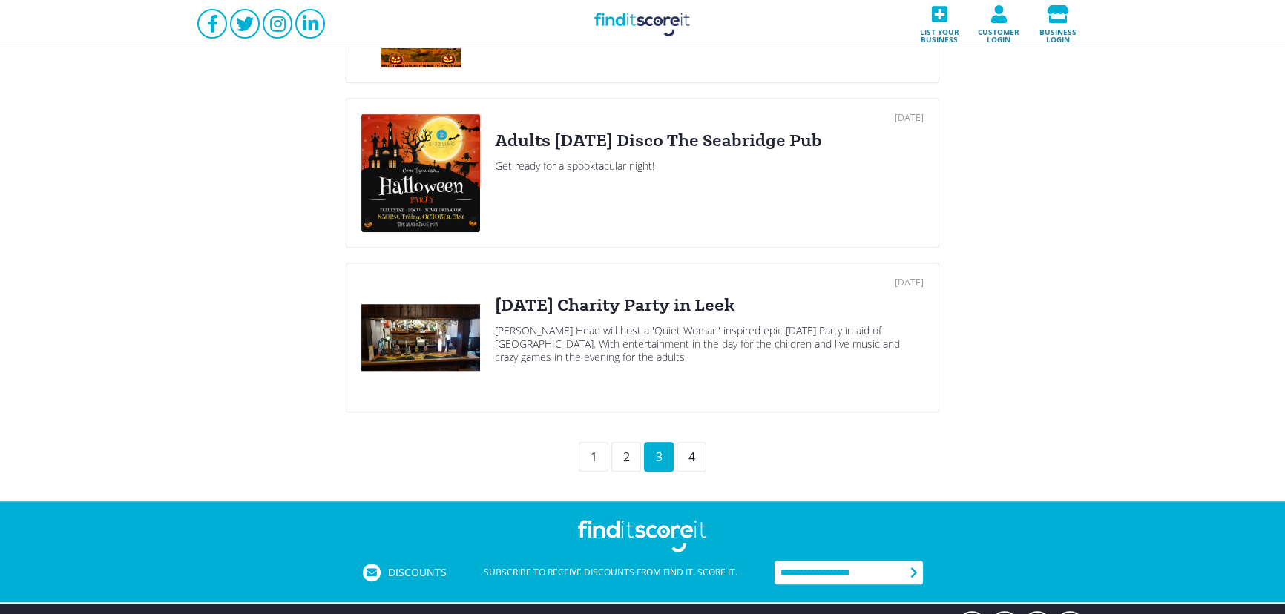
drag, startPoint x: 685, startPoint y: 453, endPoint x: 674, endPoint y: 421, distance: 34.5
click at [686, 454] on div "4" at bounding box center [692, 457] width 30 height 30
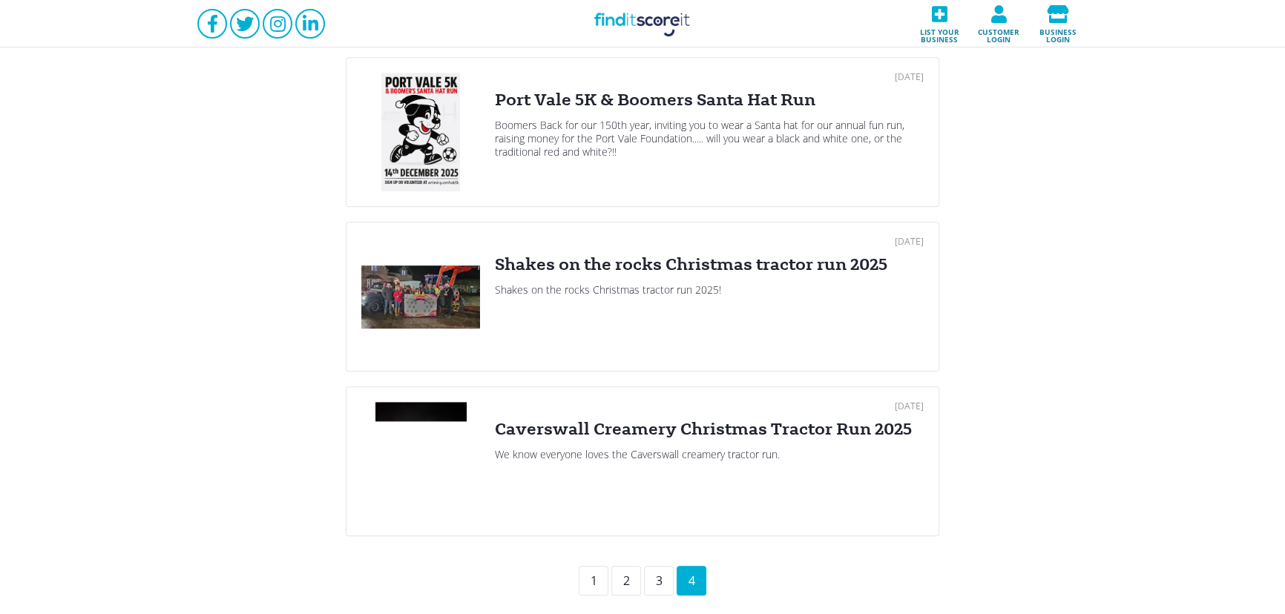
scroll to position [1259, 0]
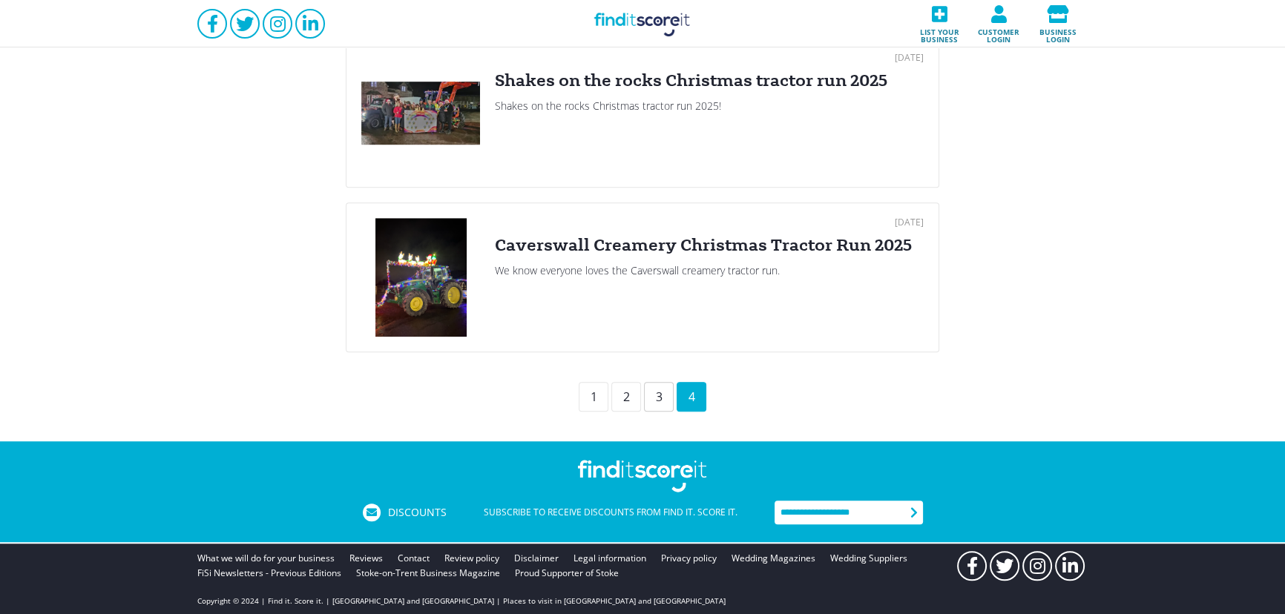
click at [658, 393] on div "3" at bounding box center [659, 397] width 30 height 30
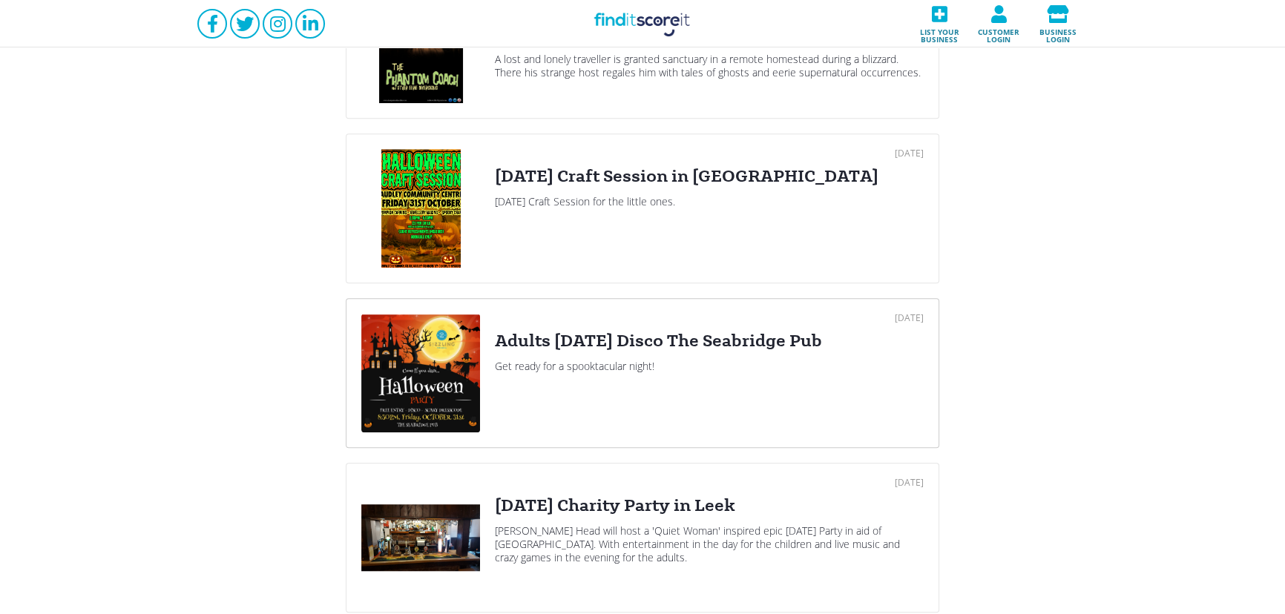
scroll to position [1594, 0]
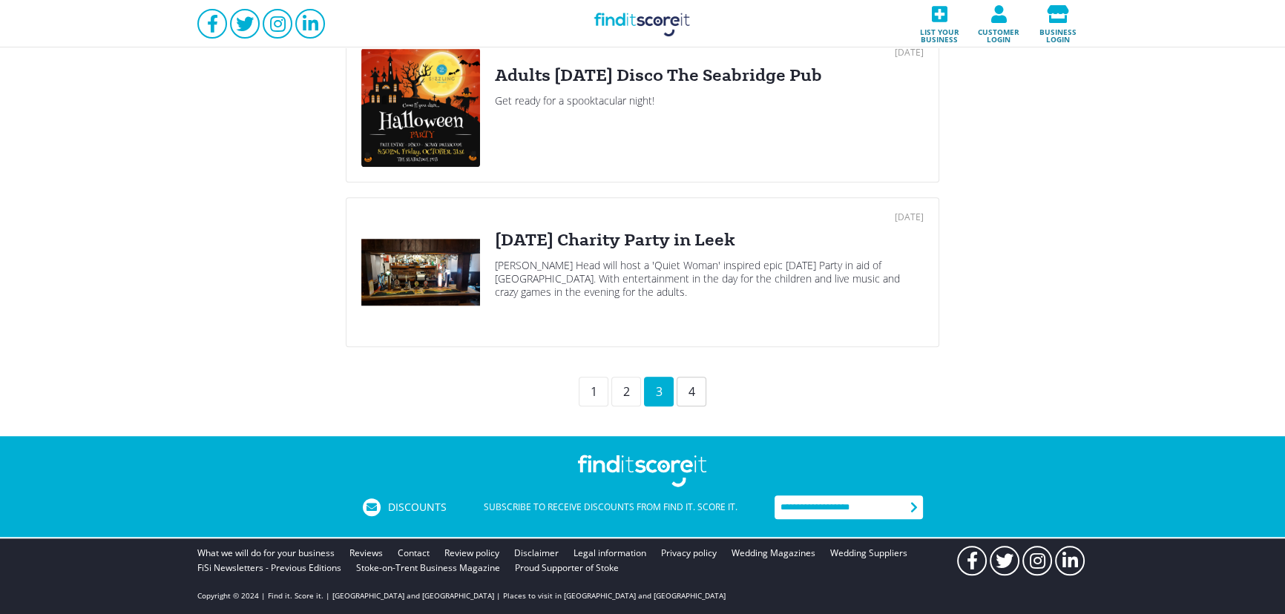
click at [700, 398] on div "4" at bounding box center [692, 392] width 30 height 30
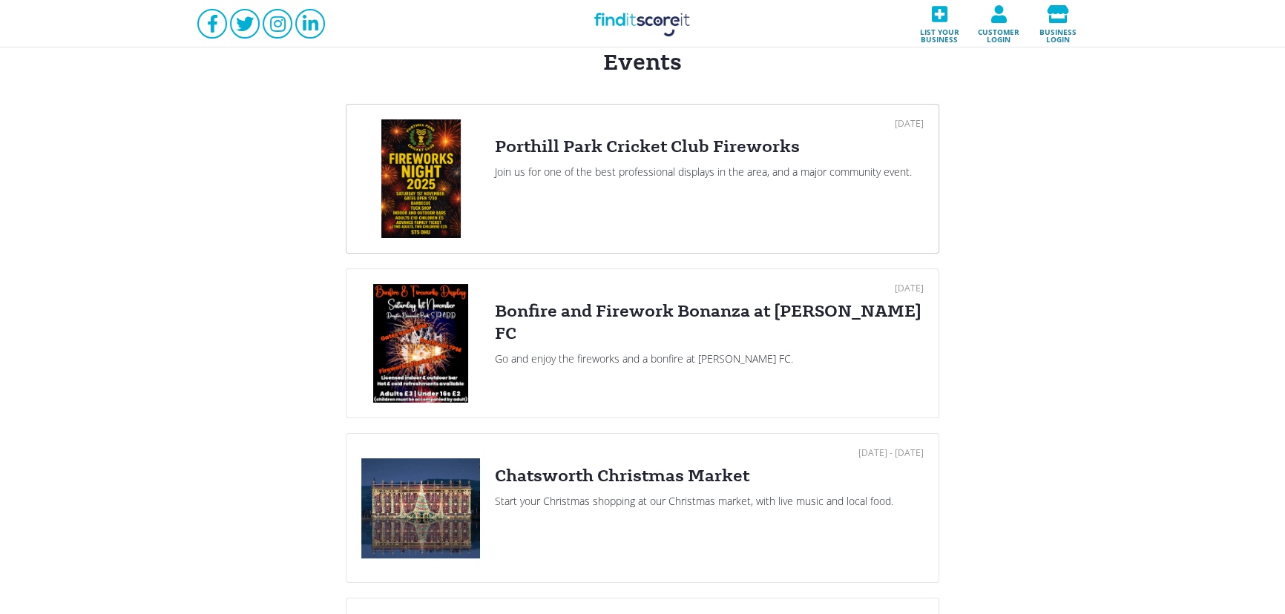
scroll to position [180, 0]
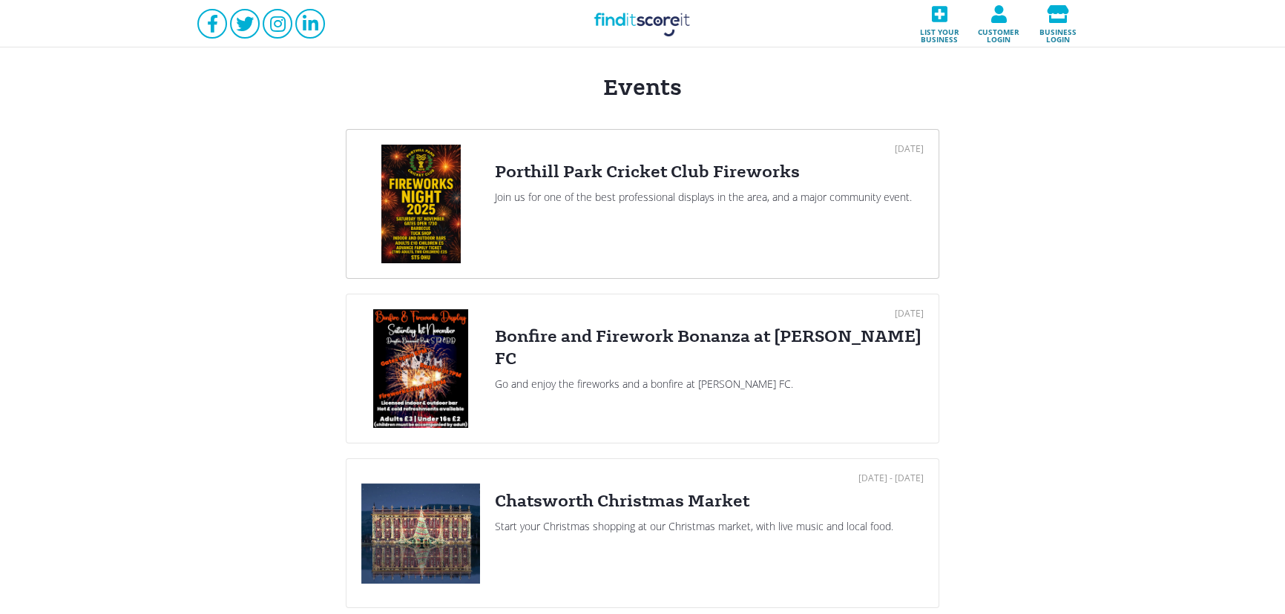
click at [654, 208] on div "01 Nov 2025 Porthill Park Cricket Club Fireworks Join us for one of the best pr…" at bounding box center [709, 204] width 429 height 119
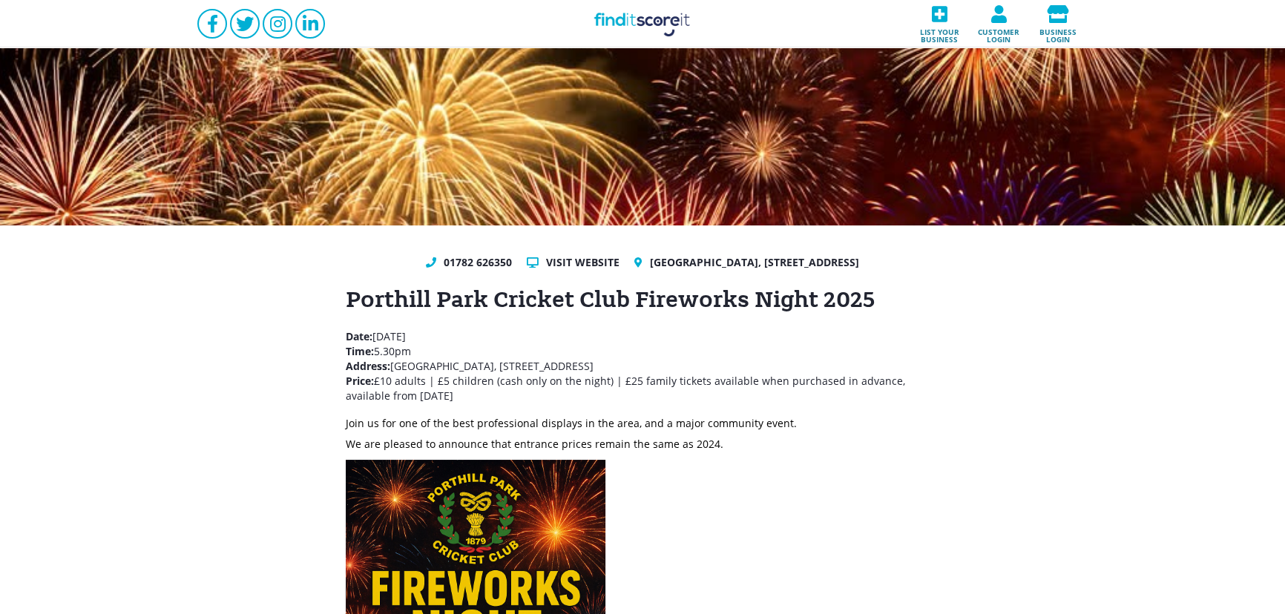
drag, startPoint x: 427, startPoint y: 378, endPoint x: 493, endPoint y: 407, distance: 72.8
click at [493, 407] on div "01782 626350 Visit website Porthill Park Cricket Club, Knutton Lane, Wolstanton…" at bounding box center [642, 553] width 1285 height 655
copy p "Date: Saturday 1st November 2025 Time: 5.30pm Address: Porthill Park Cricket Cl…"
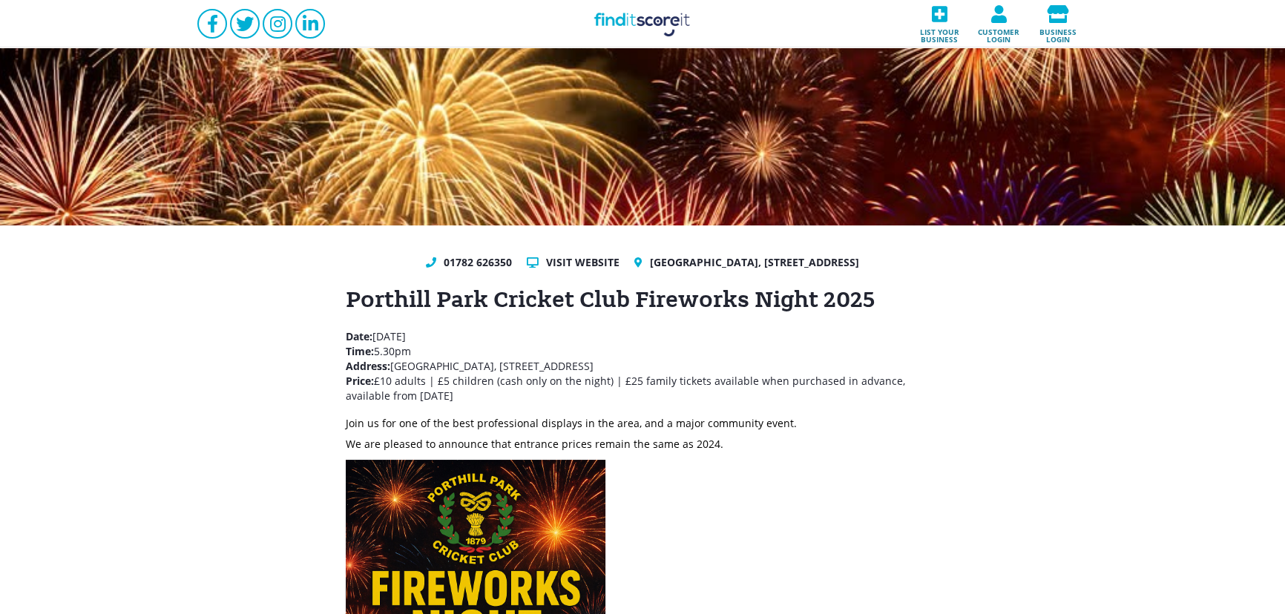
copy p "Date: Saturday 1st November 2025 Time: 5.30pm Address: Porthill Park Cricket Cl…"
click at [651, 26] on link "Find it Score it" at bounding box center [642, 23] width 148 height 47
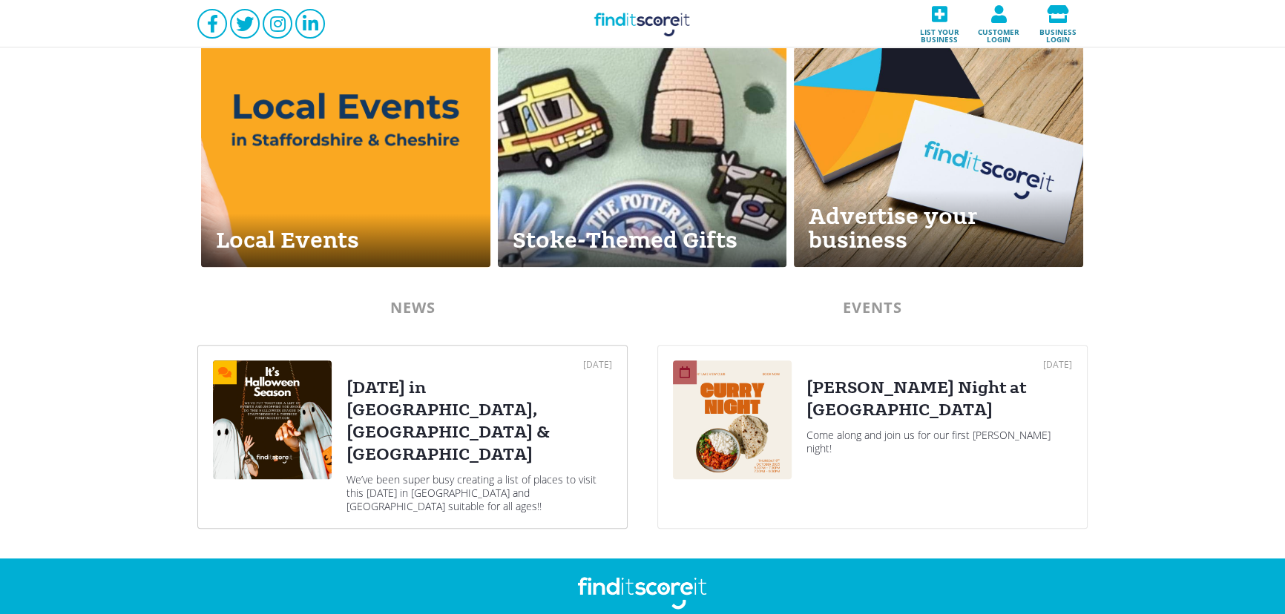
scroll to position [629, 0]
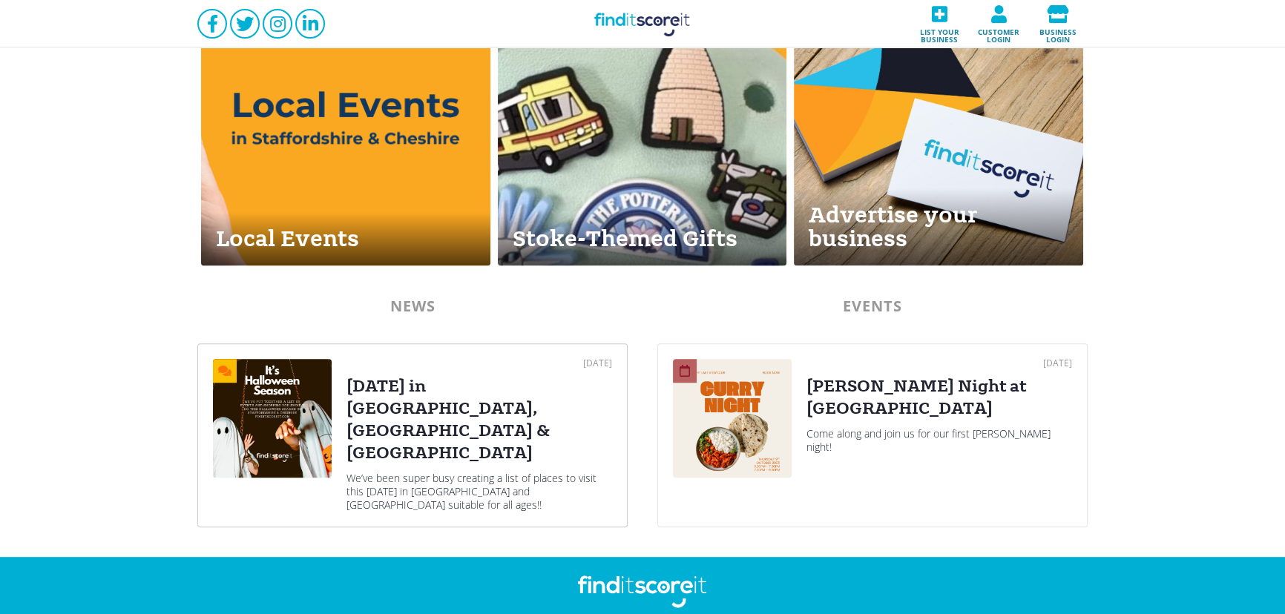
click at [447, 401] on div "Halloween in Stoke-on-Trent, Staffordshire & Cheshire" at bounding box center [479, 419] width 266 height 89
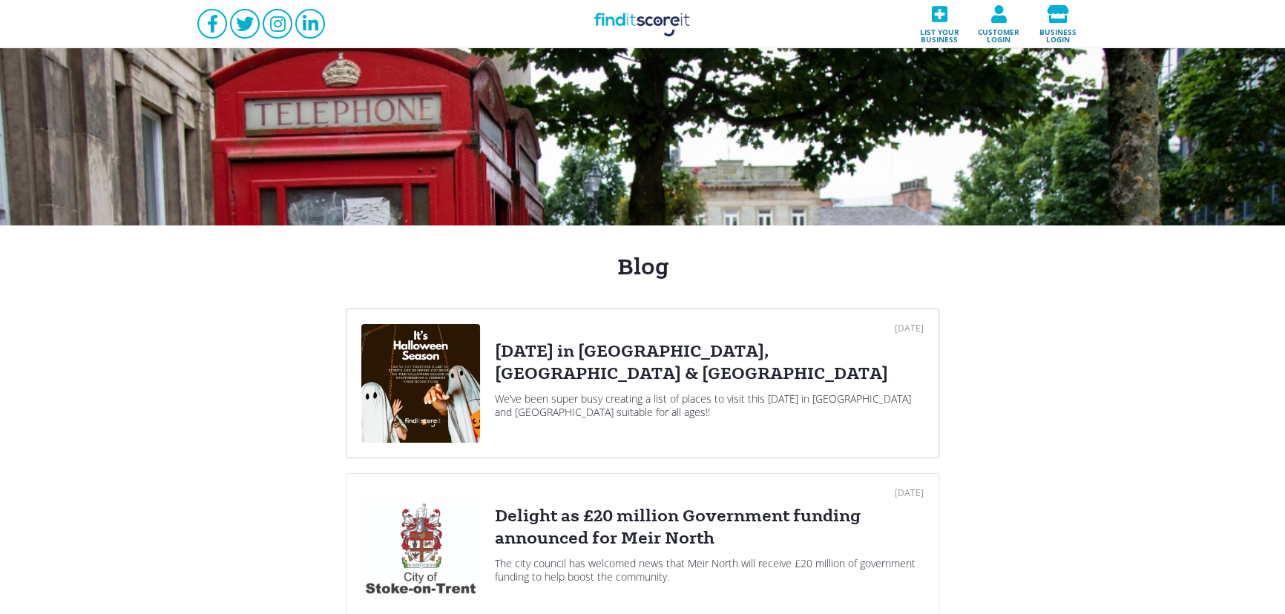
click at [636, 385] on div "07 Oct 2025 Halloween in Stoke-on-Trent, Staffordshire & Cheshire We’ve been su…" at bounding box center [709, 383] width 429 height 119
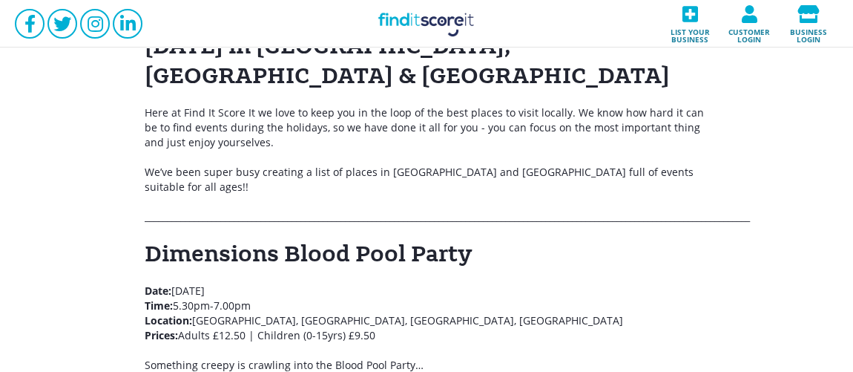
scroll to position [90, 0]
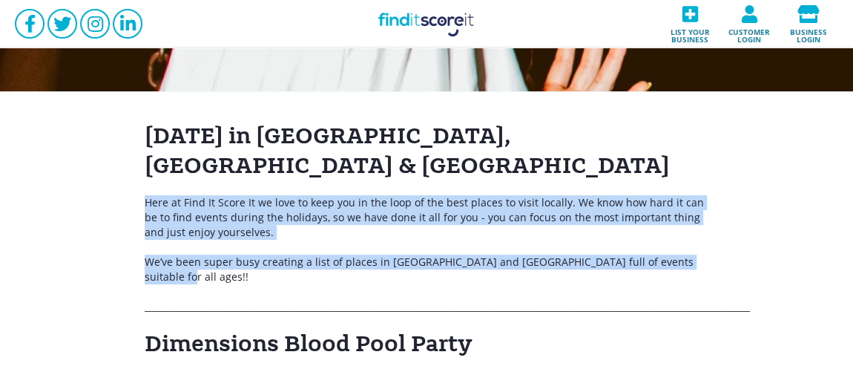
drag, startPoint x: 215, startPoint y: 223, endPoint x: 789, endPoint y: 268, distance: 575.3
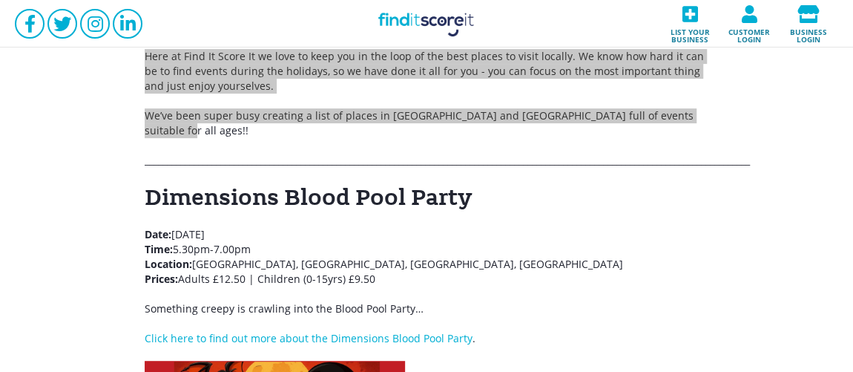
scroll to position [269, 0]
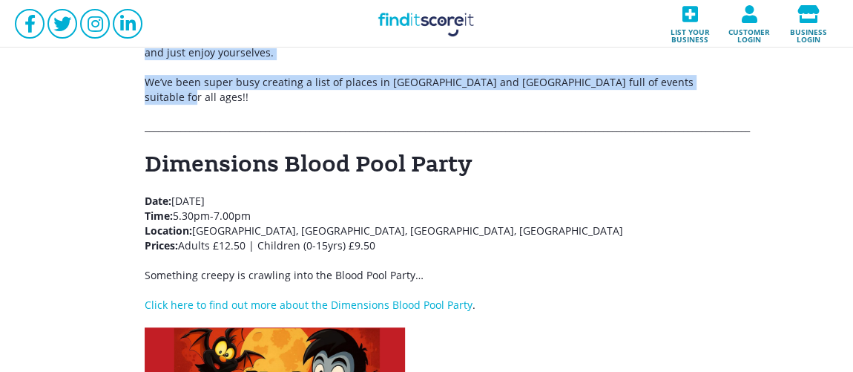
click at [417, 25] on link "Find it Score it" at bounding box center [426, 23] width 148 height 47
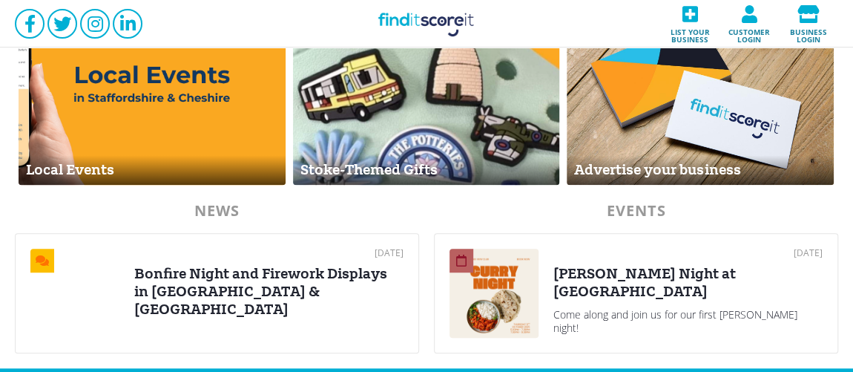
scroll to position [629, 0]
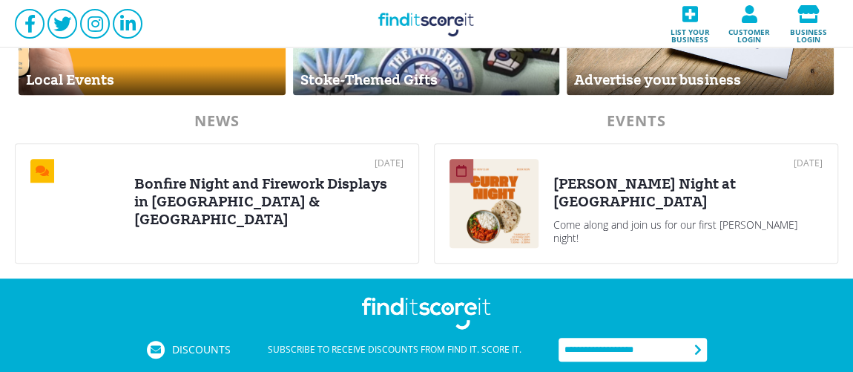
click at [592, 191] on div "Curry Night at Westport Lake" at bounding box center [687, 193] width 269 height 36
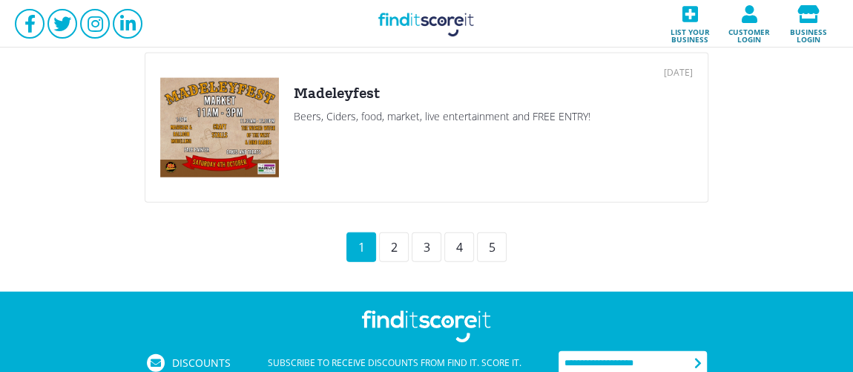
scroll to position [1709, 0]
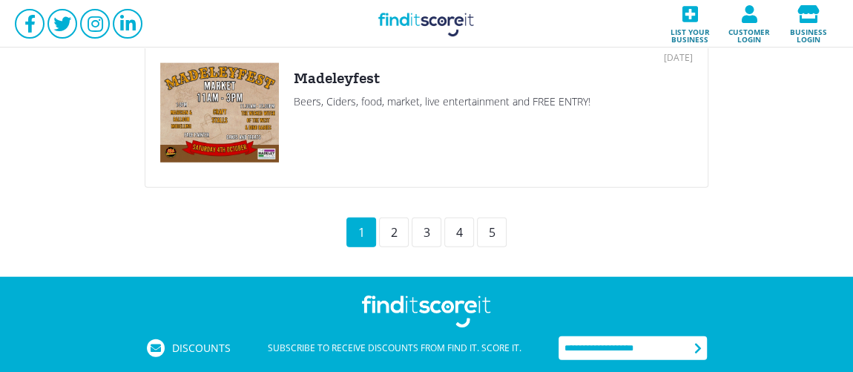
click at [373, 233] on div "1" at bounding box center [361, 232] width 30 height 30
click at [387, 230] on div "2" at bounding box center [394, 232] width 30 height 30
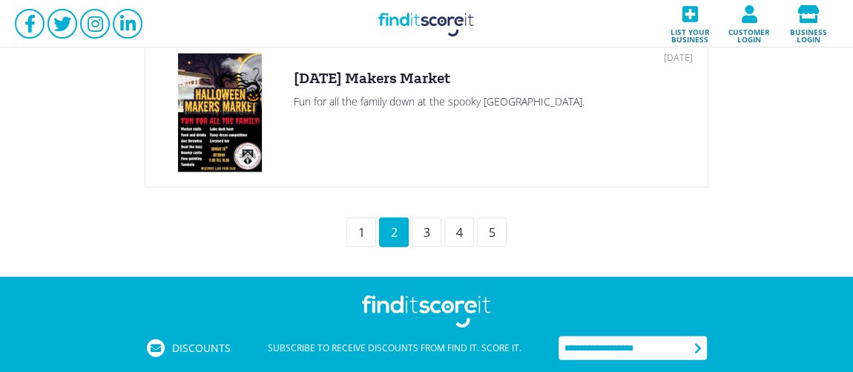
click at [426, 231] on div "3" at bounding box center [427, 232] width 30 height 30
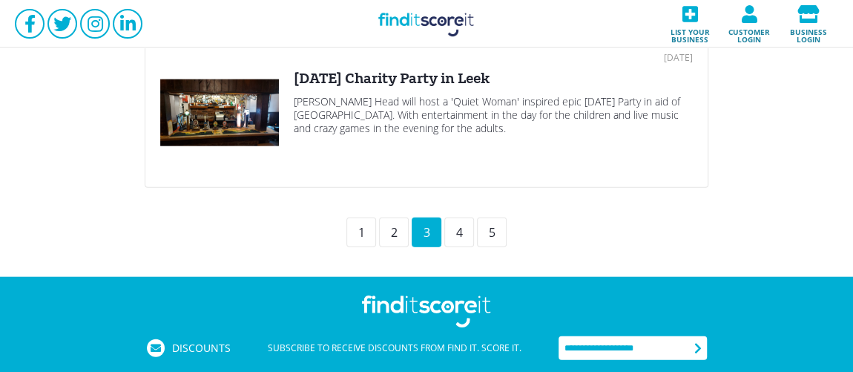
click at [455, 230] on div "4" at bounding box center [459, 232] width 30 height 30
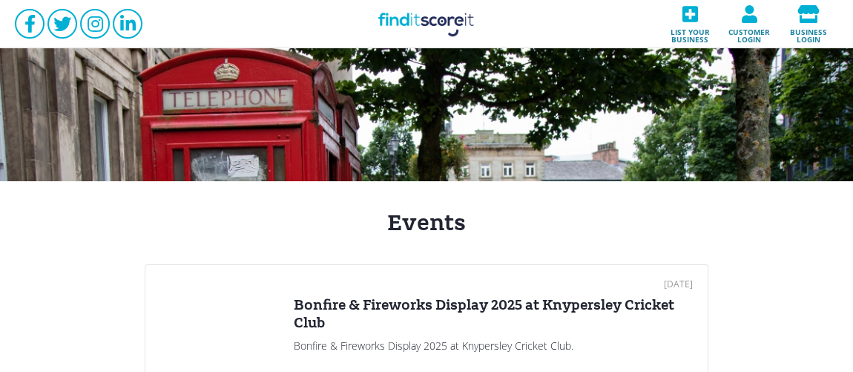
scroll to position [180, 0]
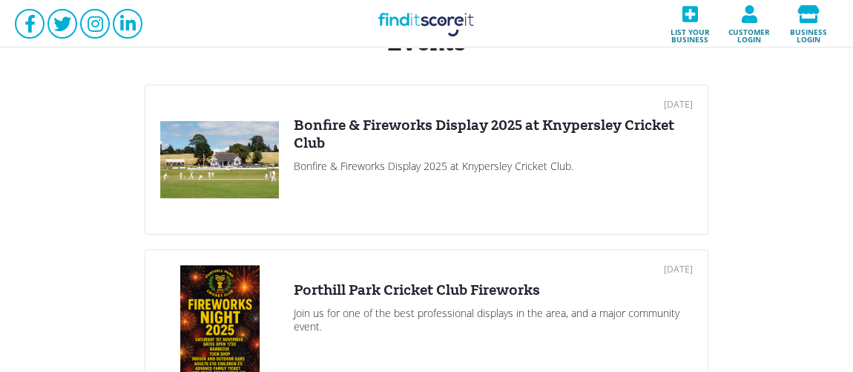
click at [263, 134] on div at bounding box center [219, 159] width 119 height 119
click at [327, 300] on div "01 Nov 2025 Porthill Park Cricket Club Fireworks Join us for one of the best pr…" at bounding box center [493, 324] width 399 height 119
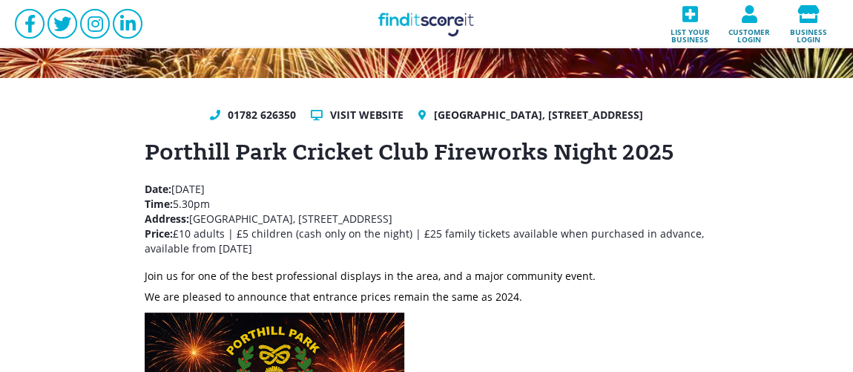
scroll to position [180, 0]
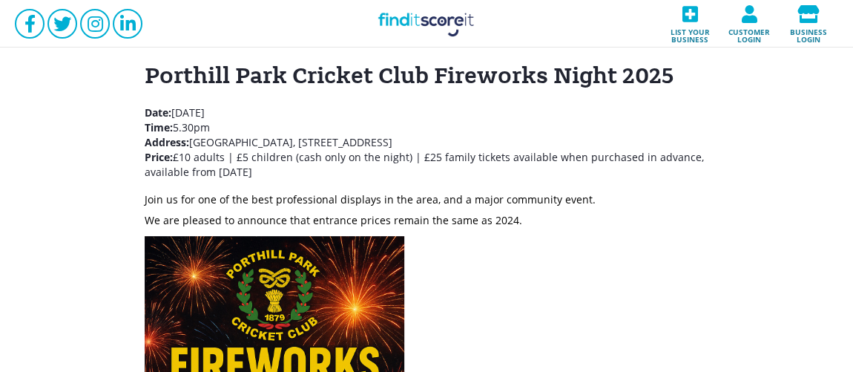
drag, startPoint x: 134, startPoint y: 88, endPoint x: 510, endPoint y: 155, distance: 382.0
click at [510, 155] on div "01782 626350 Visit website Porthill Park Cricket Club, Knutton Lane, Wolstanton…" at bounding box center [427, 329] width 594 height 596
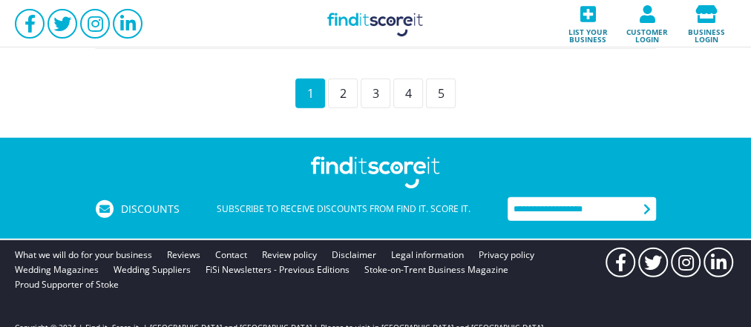
scroll to position [1860, 0]
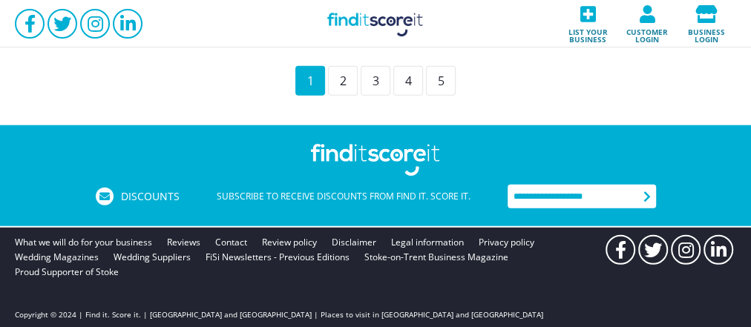
click at [380, 75] on div "3" at bounding box center [376, 81] width 30 height 30
click at [407, 73] on div "4" at bounding box center [408, 81] width 30 height 30
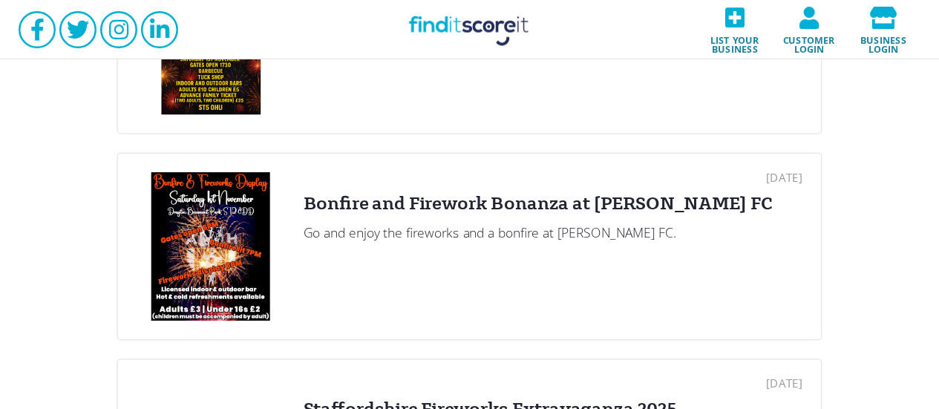
scroll to position [475, 0]
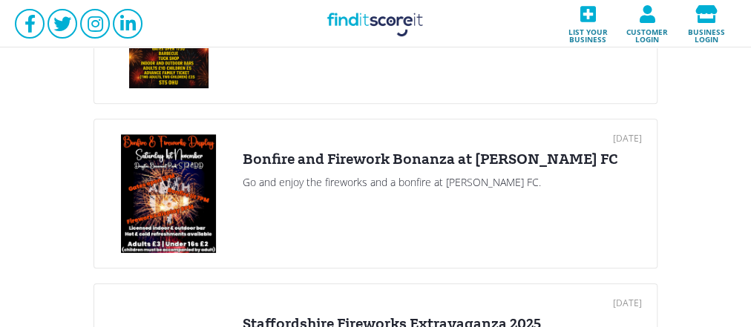
click at [394, 177] on div "Go and enjoy the fireworks and a bonfire at Abbey Hulton FC." at bounding box center [442, 182] width 399 height 13
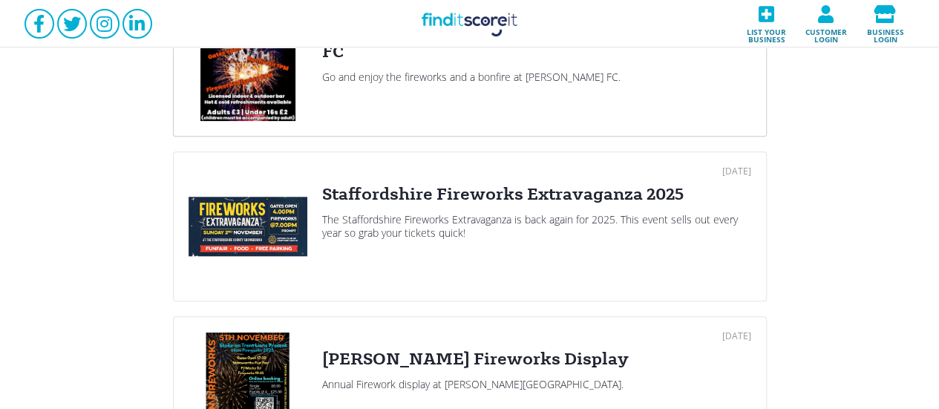
scroll to position [672, 0]
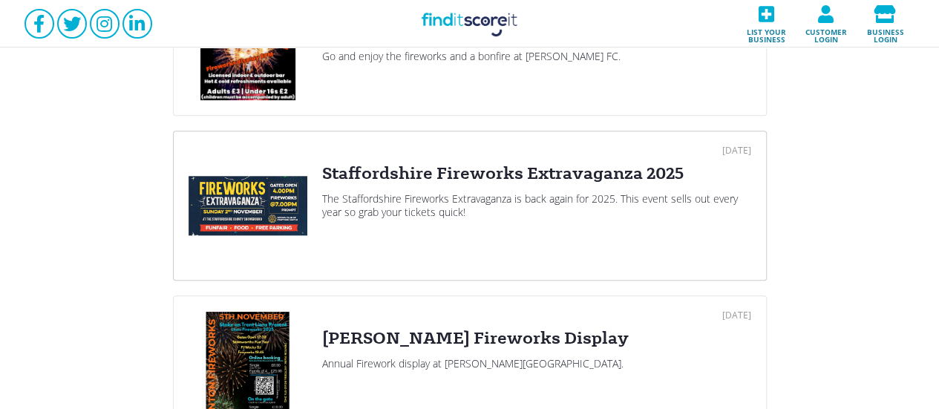
click at [444, 171] on div "Staffordshire Fireworks Extravaganza 2025" at bounding box center [536, 173] width 429 height 22
click at [430, 335] on div "Fenton Fireworks Display" at bounding box center [536, 338] width 429 height 22
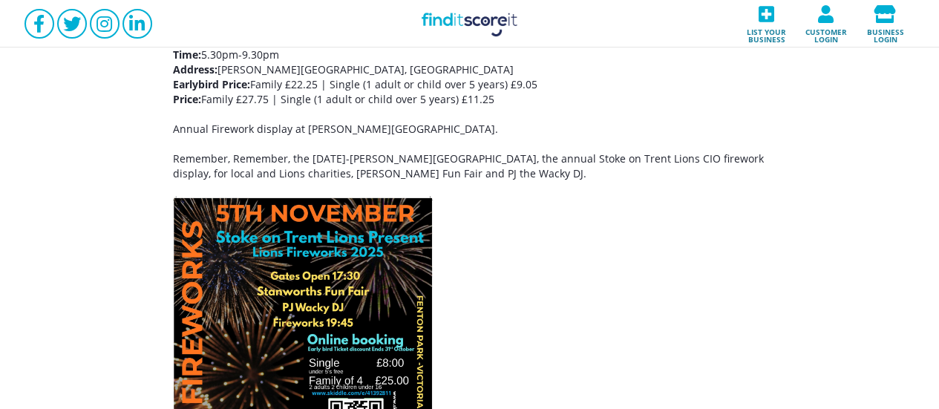
scroll to position [197, 0]
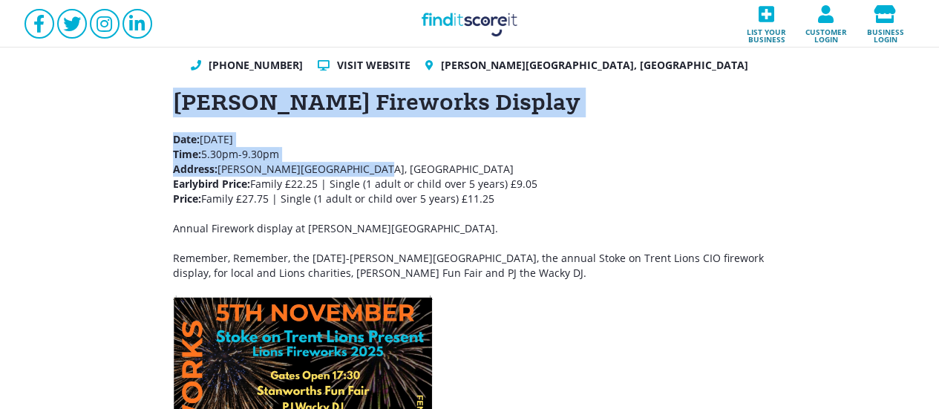
drag, startPoint x: 163, startPoint y: 101, endPoint x: 455, endPoint y: 168, distance: 299.3
click at [455, 168] on div "+44 345 833 5724 Visit website Fenton Park, Stoke-on-Trent Fenton Fireworks Dis…" at bounding box center [469, 362] width 939 height 668
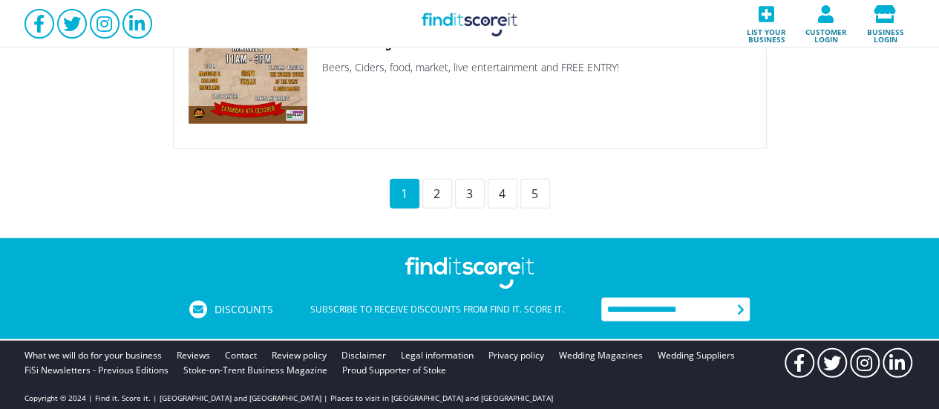
scroll to position [1795, 0]
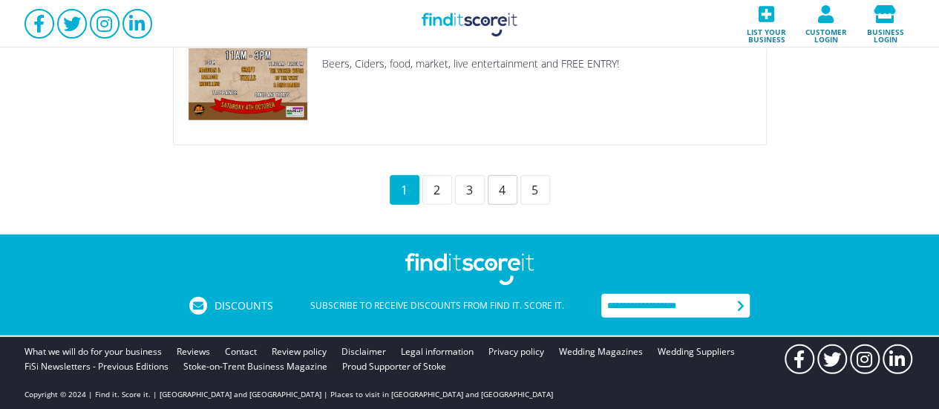
click at [498, 188] on div "4" at bounding box center [502, 190] width 30 height 30
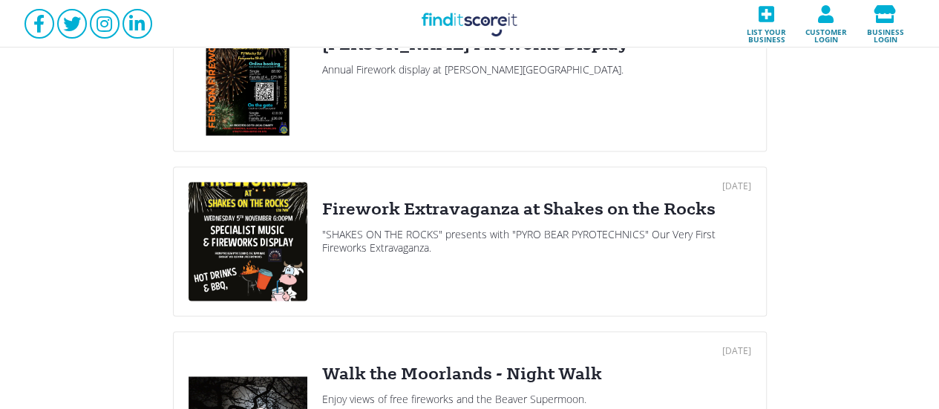
scroll to position [989, 0]
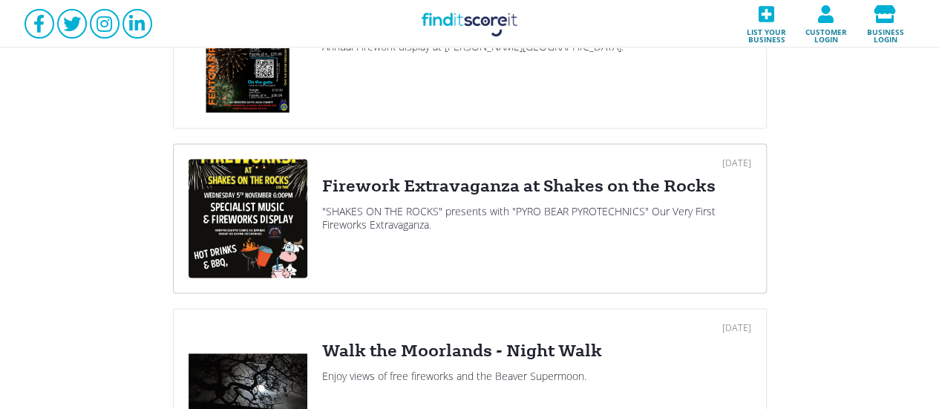
click at [445, 197] on div "05 Nov 2025 Firework Extravaganza at Shakes on the Rocks "SHAKES ON THE ROCKS" …" at bounding box center [536, 218] width 429 height 119
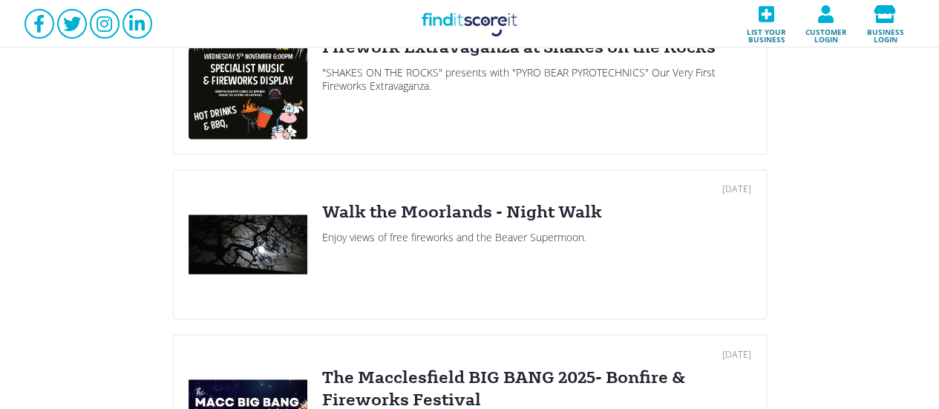
scroll to position [1187, 0]
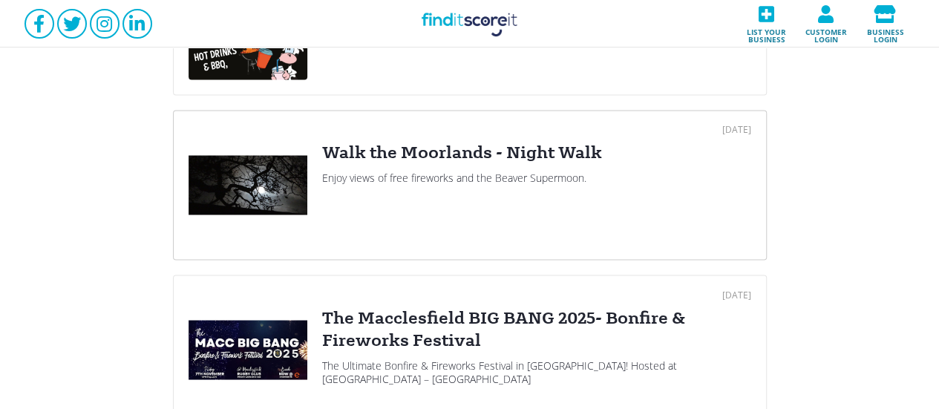
click at [467, 162] on div "05 Nov 2025 Walk the Moorlands - Night Walk Enjoy views of free fireworks and t…" at bounding box center [536, 184] width 429 height 119
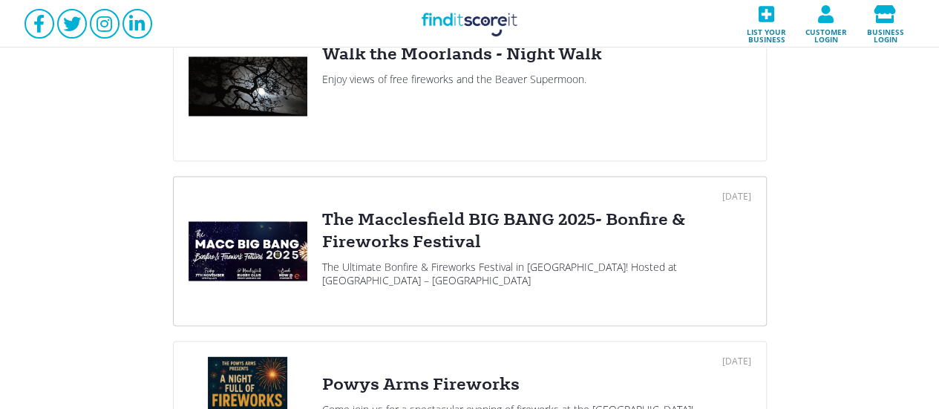
click at [360, 220] on div "The Macclesfield BIG BANG 2025- Bonfire & Fireworks Festival" at bounding box center [536, 230] width 429 height 45
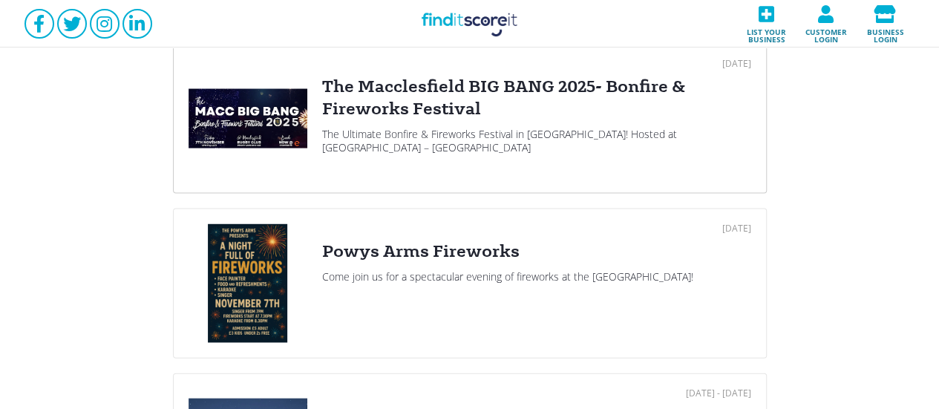
scroll to position [1484, 0]
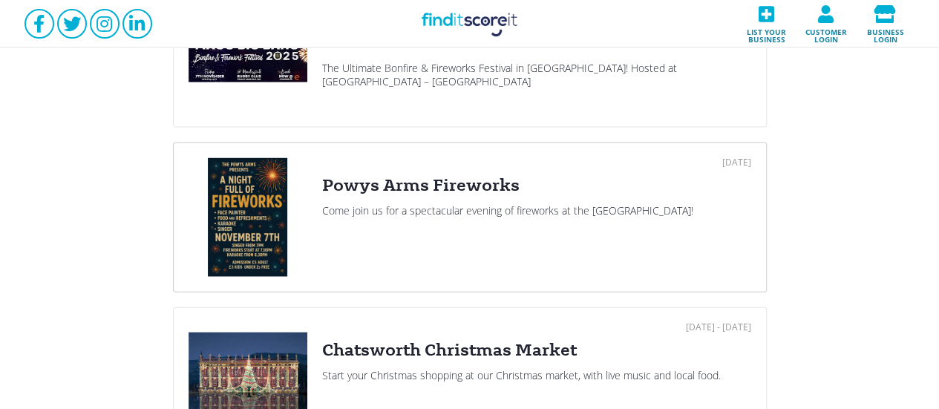
click at [271, 211] on div at bounding box center [247, 217] width 119 height 119
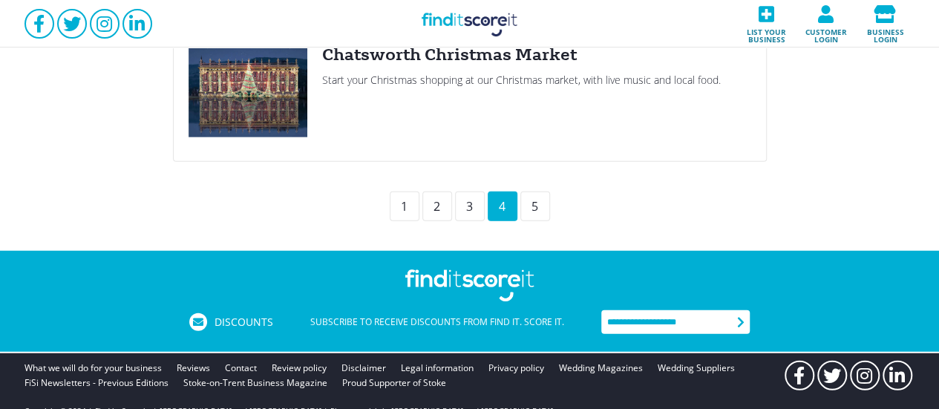
scroll to position [1781, 0]
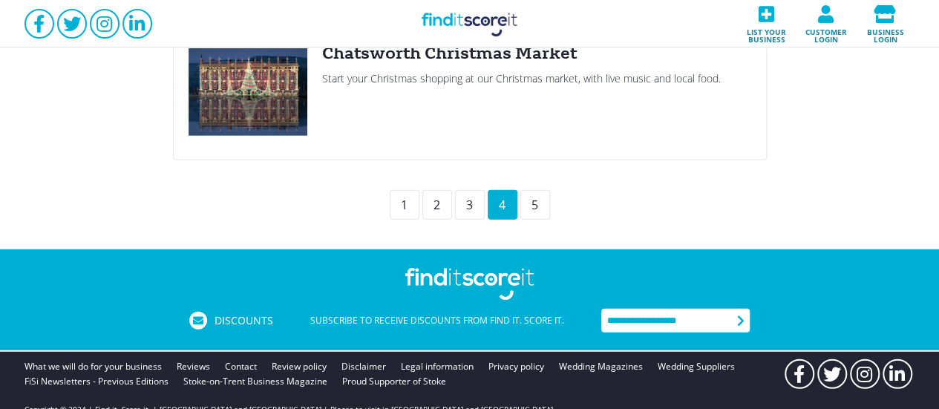
click at [534, 200] on div "5" at bounding box center [535, 205] width 30 height 30
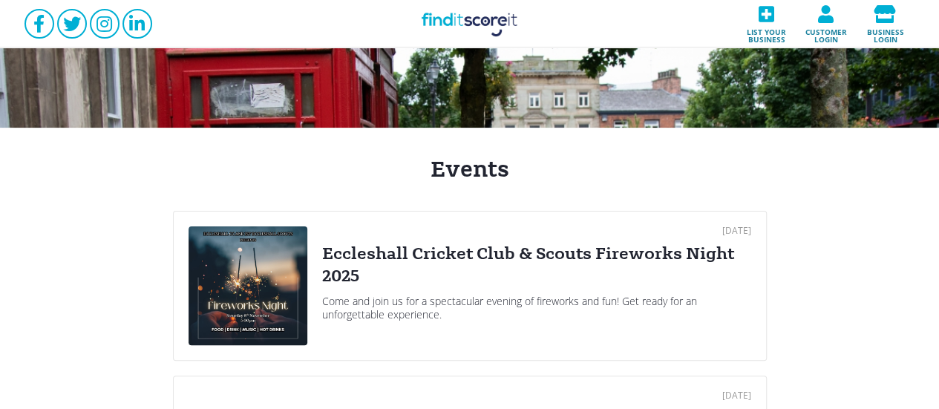
scroll to position [197, 0]
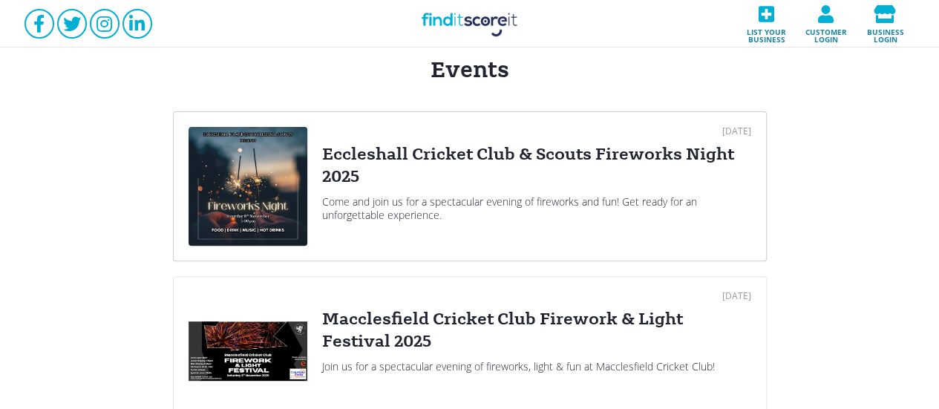
click at [269, 184] on div at bounding box center [247, 186] width 119 height 119
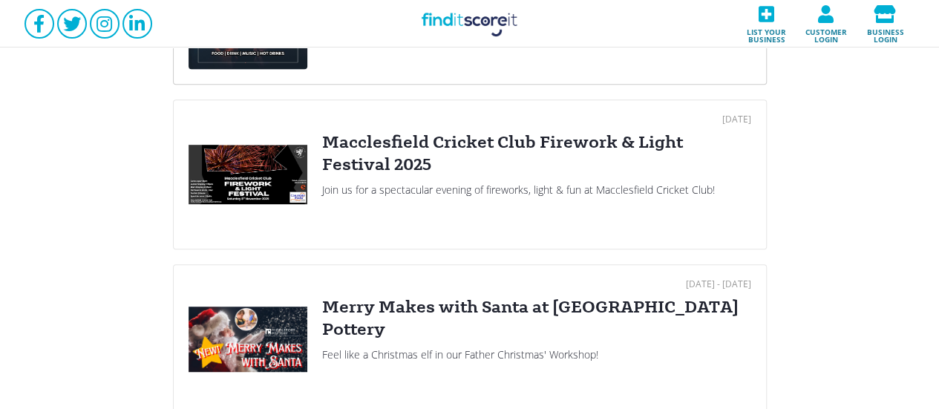
scroll to position [395, 0]
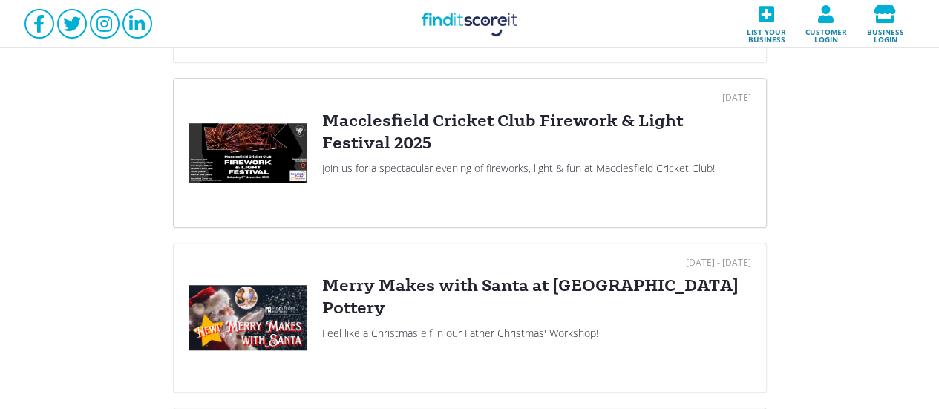
click at [479, 128] on div "Macclesfield Cricket Club Firework & Light Festival 2025" at bounding box center [536, 132] width 429 height 45
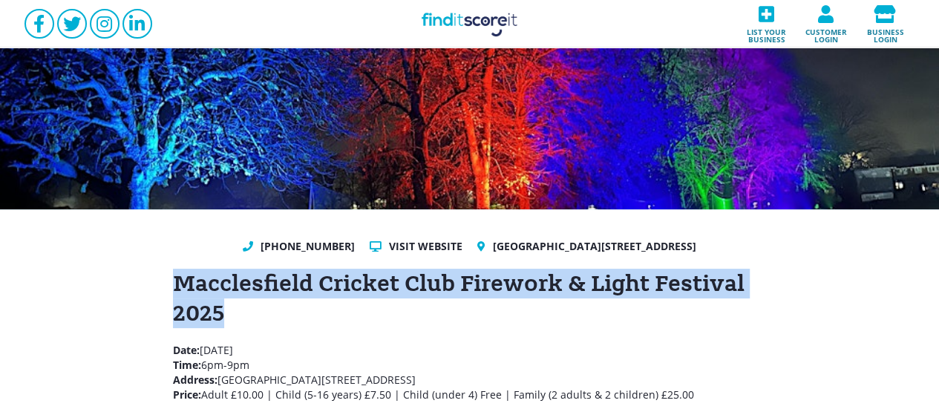
scroll to position [99, 0]
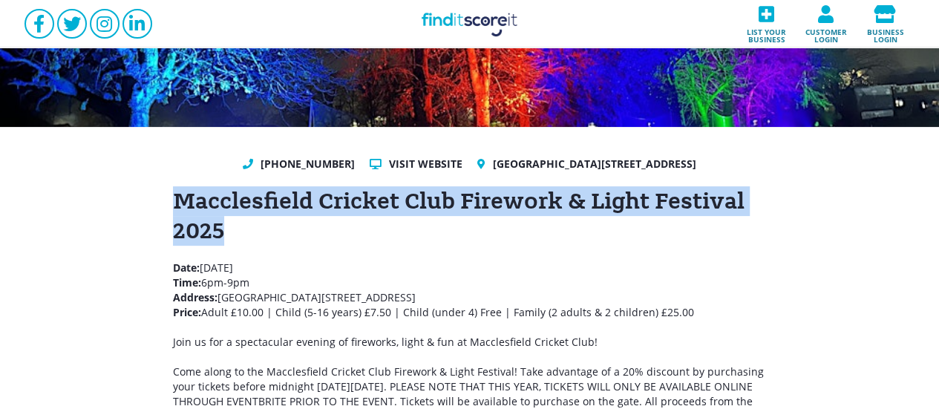
drag, startPoint x: 174, startPoint y: 313, endPoint x: 527, endPoint y: 316, distance: 353.2
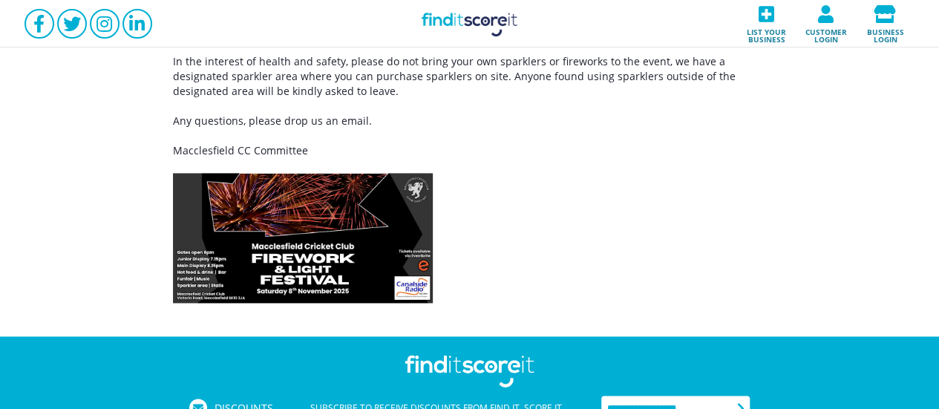
scroll to position [1088, 0]
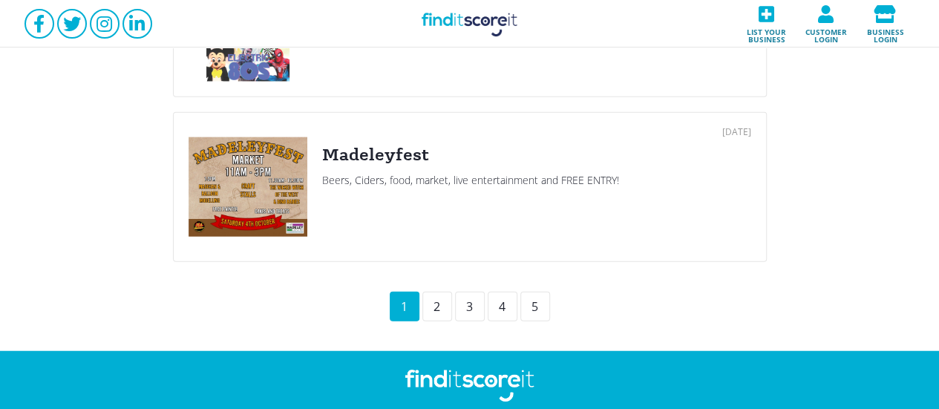
scroll to position [1795, 0]
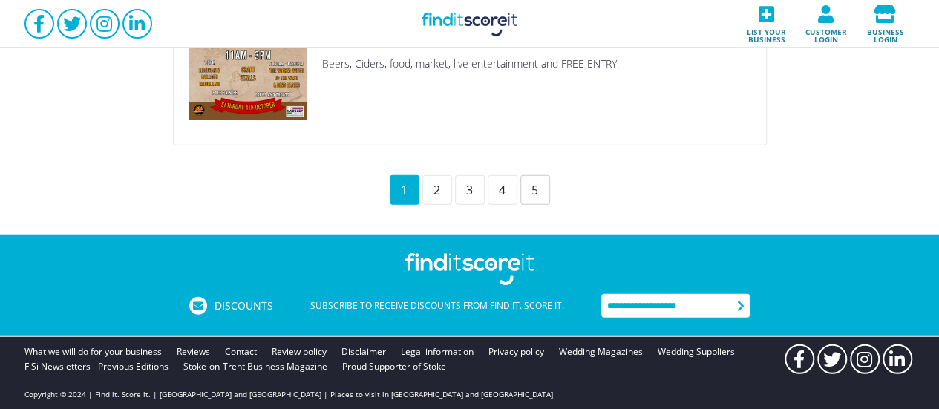
click at [530, 177] on div "5" at bounding box center [535, 190] width 30 height 30
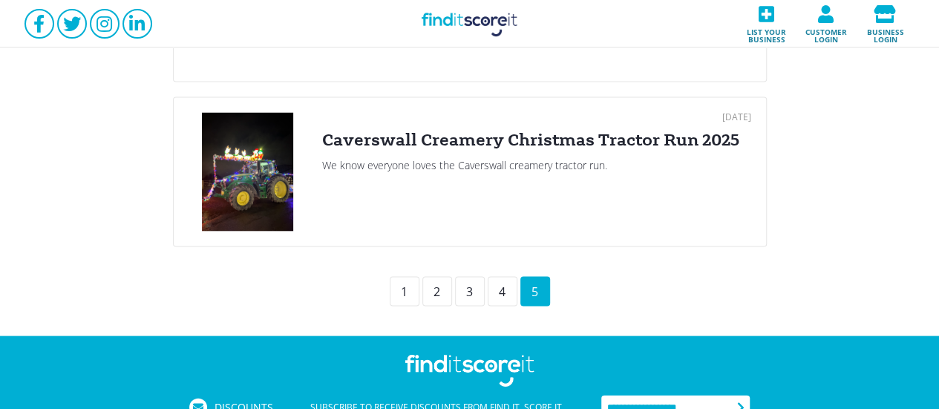
scroll to position [1467, 0]
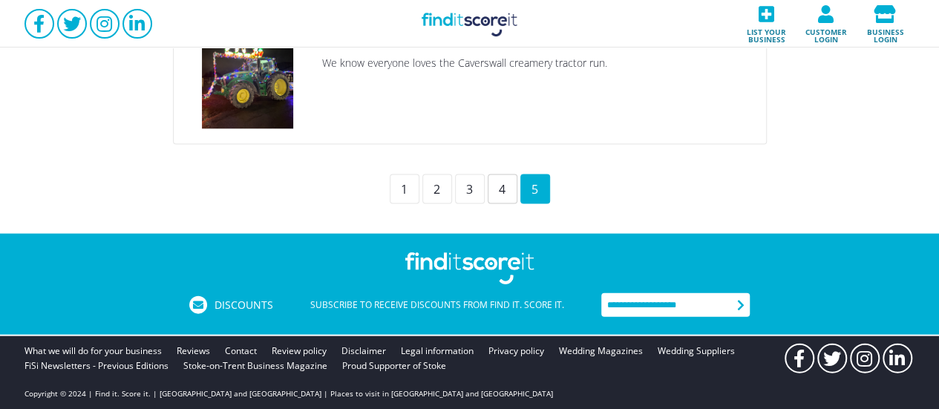
click at [504, 188] on div "4" at bounding box center [502, 189] width 30 height 30
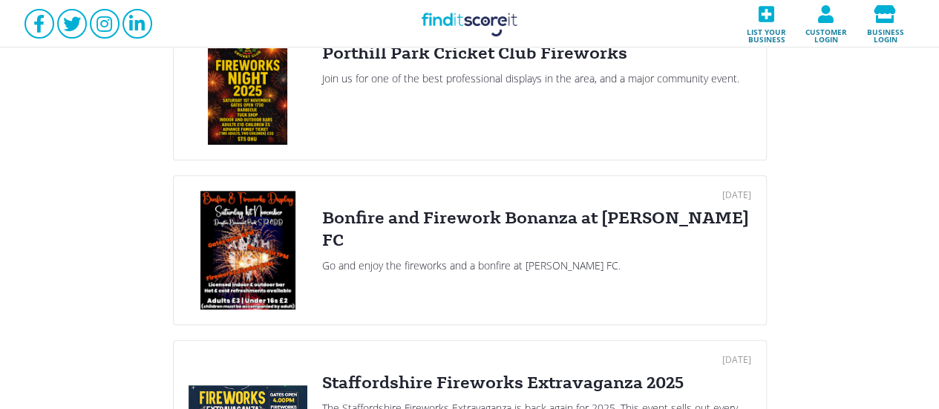
scroll to position [395, 0]
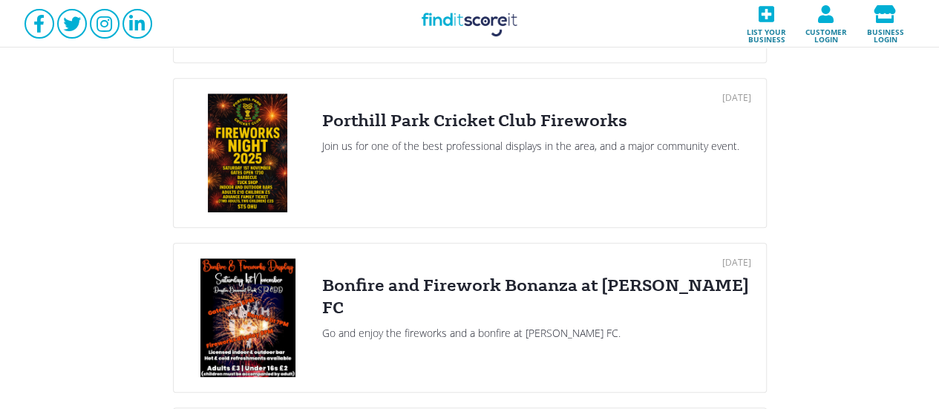
click at [455, 39] on link "Find it Score it" at bounding box center [469, 23] width 148 height 47
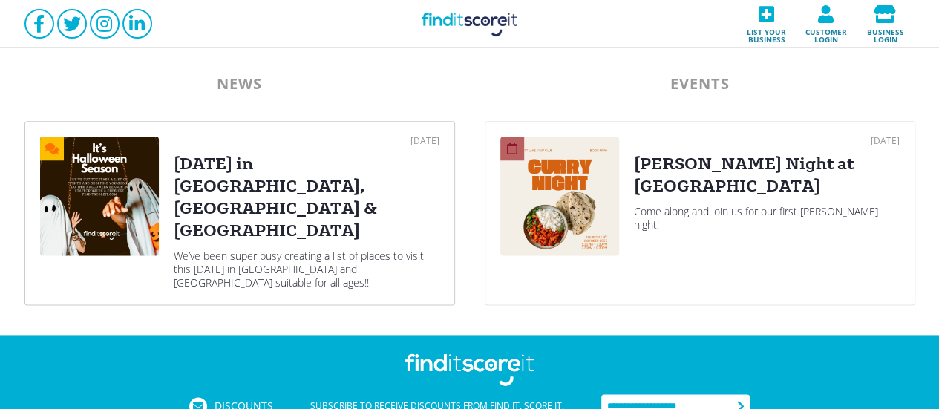
scroll to position [890, 0]
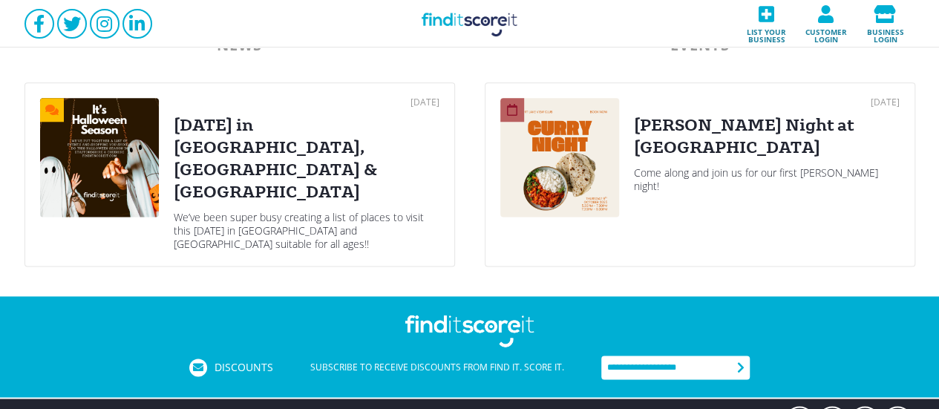
click at [219, 211] on div "We’ve been super busy creating a list of places to visit this Halloween in Staf…" at bounding box center [307, 231] width 266 height 40
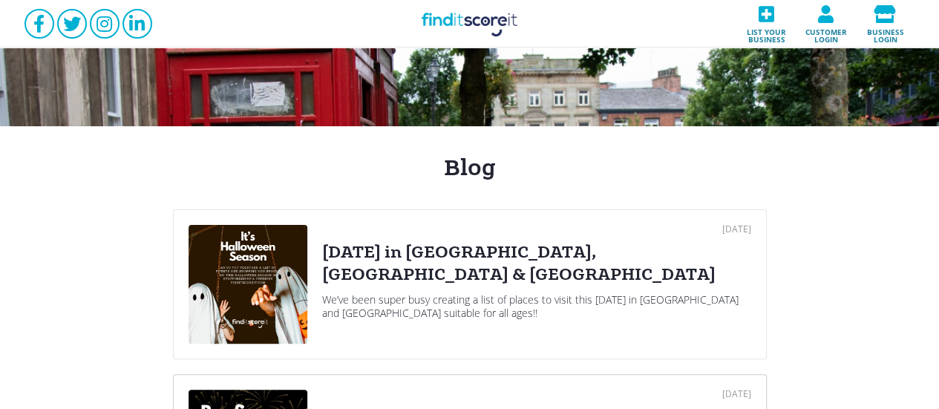
scroll to position [297, 0]
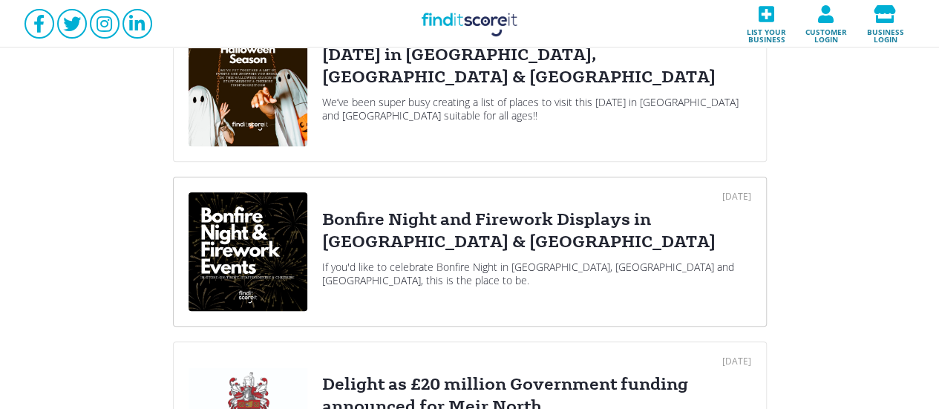
click at [349, 220] on div "Bonfire Night and Firework Displays in Staffordshire & Cheshire" at bounding box center [536, 230] width 429 height 45
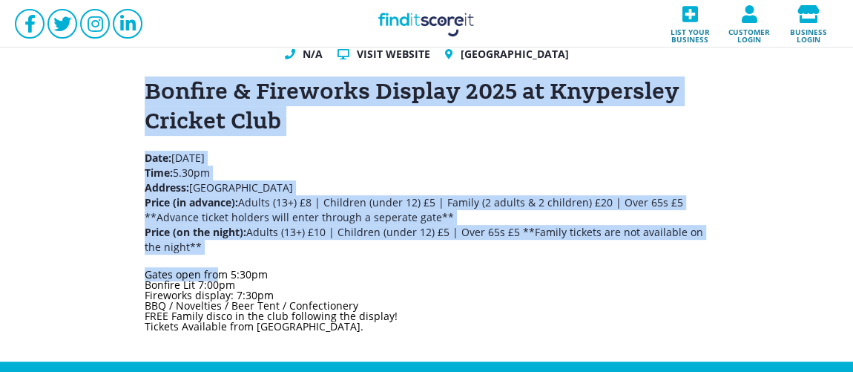
scroll to position [180, 0]
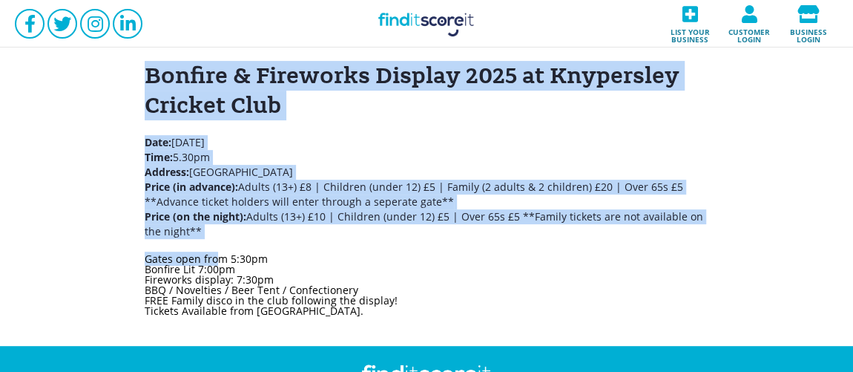
drag, startPoint x: 143, startPoint y: 251, endPoint x: 354, endPoint y: 172, distance: 224.9
click at [354, 172] on div "N/A Visit website Knypersley Cricket Club, ST8 7AQ Bonfire & Fireworks Display …" at bounding box center [427, 173] width 594 height 285
copy div "Bonfire & Fireworks Display 2025 at Knypersley Cricket Club Date: Friday 31st O…"
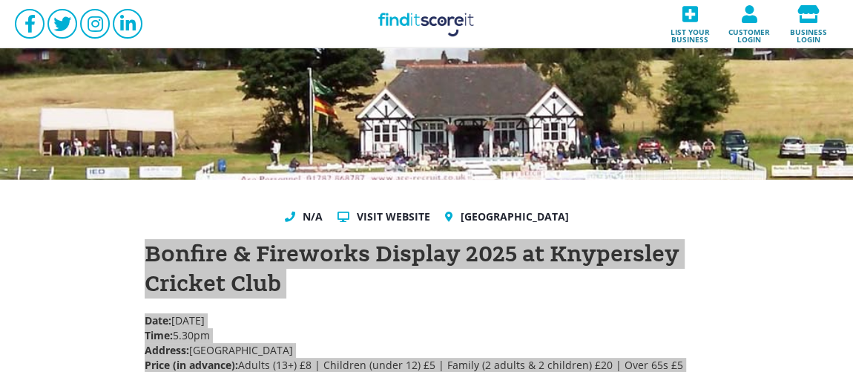
scroll to position [0, 0]
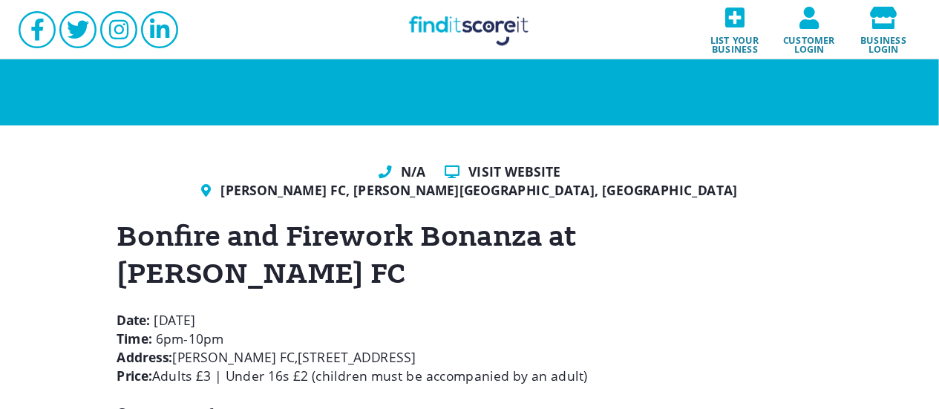
scroll to position [158, 0]
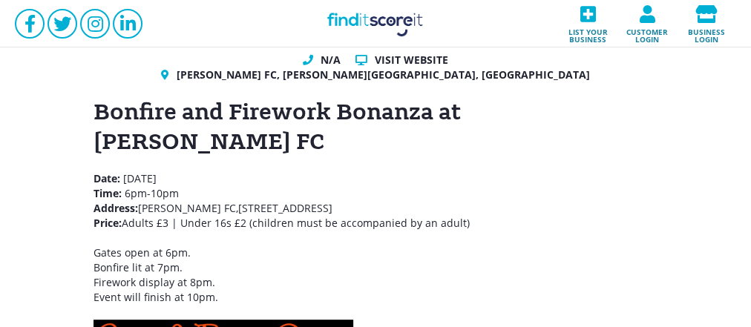
drag, startPoint x: 89, startPoint y: 108, endPoint x: 481, endPoint y: 175, distance: 397.5
copy div "Bonfire and Firework Bonanza at [PERSON_NAME] FC Date: [DATE] Time: 6pm-10pm Ad…"
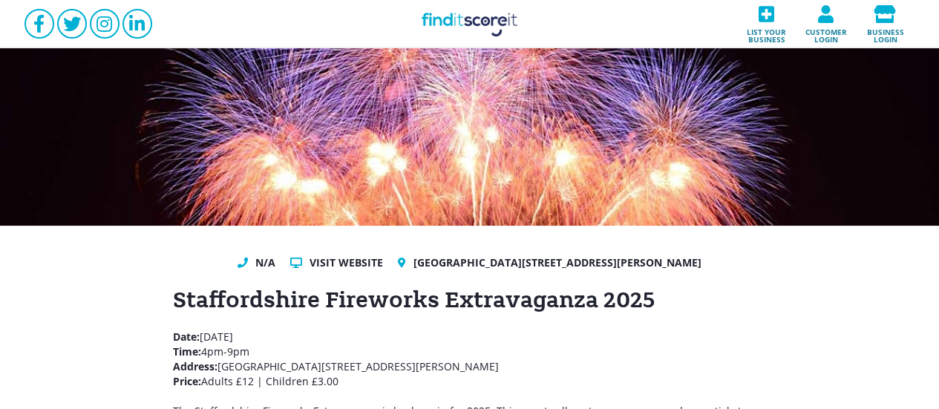
drag, startPoint x: 172, startPoint y: 298, endPoint x: 567, endPoint y: 367, distance: 400.8
copy div "Staffordshire Fireworks Extravaganza 2025 Date: Sunday 2nd November 2025 Time: …"
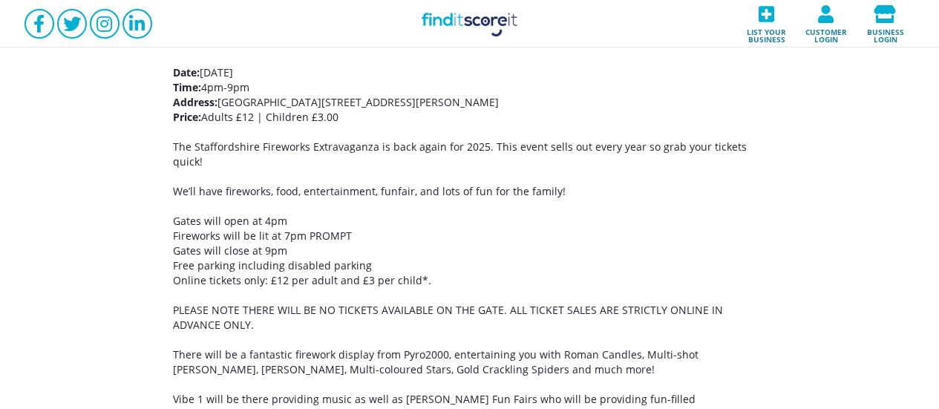
scroll to position [179, 0]
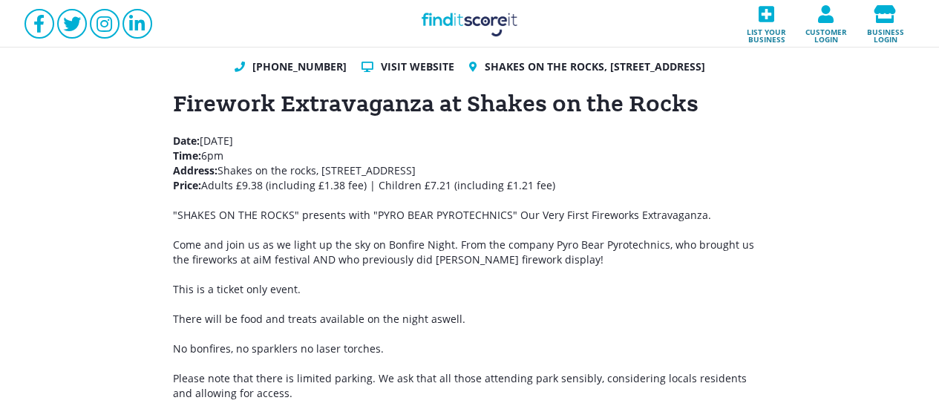
scroll to position [197, 0]
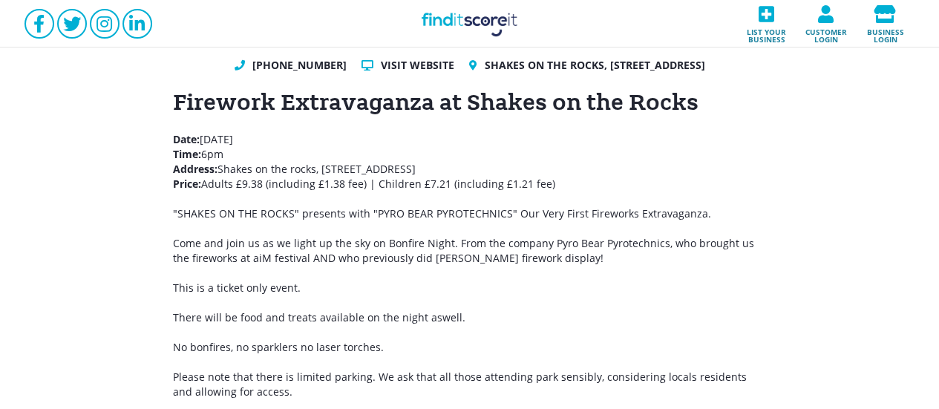
drag, startPoint x: 168, startPoint y: 112, endPoint x: 551, endPoint y: 179, distance: 389.3
click at [551, 179] on div "[PHONE_NUMBER] Visit website Shakes on the rocks, [STREET_ADDRESS] Firework Ext…" at bounding box center [469, 382] width 939 height 709
copy div "Firework Extravaganza at Shakes on the Rocks Date: [DATE] Time: 6pm Address: Sh…"
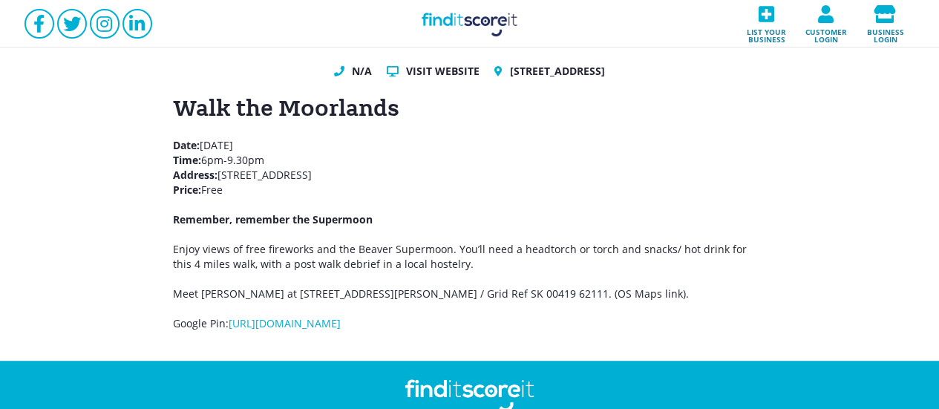
scroll to position [197, 0]
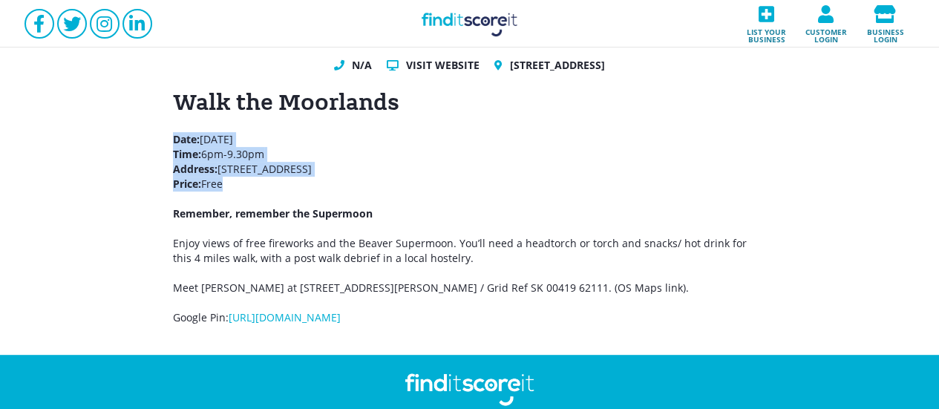
drag, startPoint x: 168, startPoint y: 136, endPoint x: 321, endPoint y: 180, distance: 159.2
click at [321, 180] on div "N/A Visit website [STREET_ADDRESS][GEOGRAPHIC_DATA] Date: [DATE] Time: 6pm-9.30…" at bounding box center [469, 191] width 939 height 326
copy p "Date: [DATE] Time: 6pm-9.30pm Address: [STREET_ADDRESS] Price: Free"
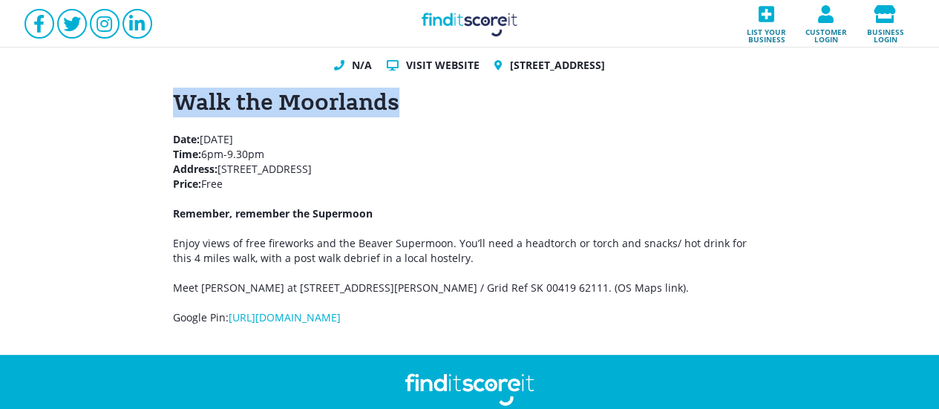
drag, startPoint x: 426, startPoint y: 99, endPoint x: 127, endPoint y: 99, distance: 299.0
click at [127, 99] on div "N/A Visit website [STREET_ADDRESS][GEOGRAPHIC_DATA] Date: [DATE] Time: 6pm-9.30…" at bounding box center [469, 191] width 939 height 326
copy h1 "Walk the Moorlands"
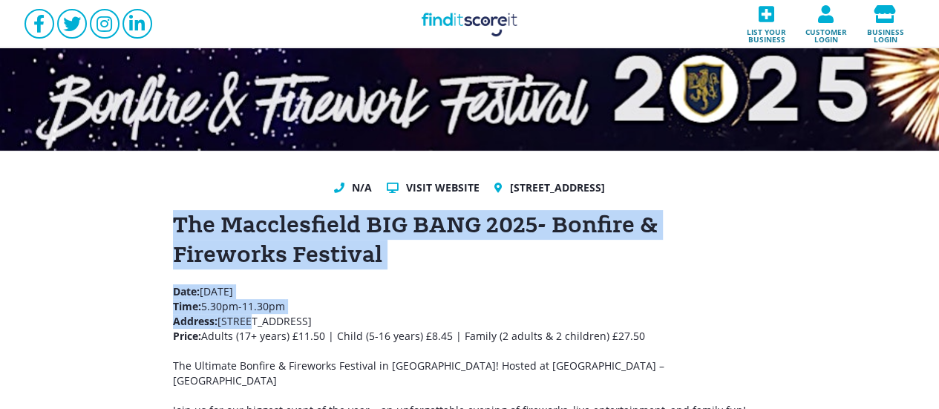
scroll to position [99, 0]
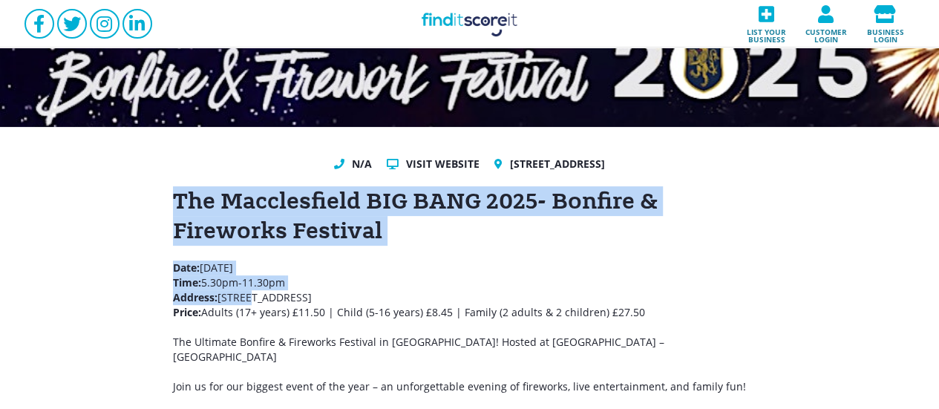
drag, startPoint x: 157, startPoint y: 295, endPoint x: 399, endPoint y: 296, distance: 241.9
copy div "The Macclesfield BIG BANG 2025- Bonfire & Fireworks Festival Date: Friday 7th N…"
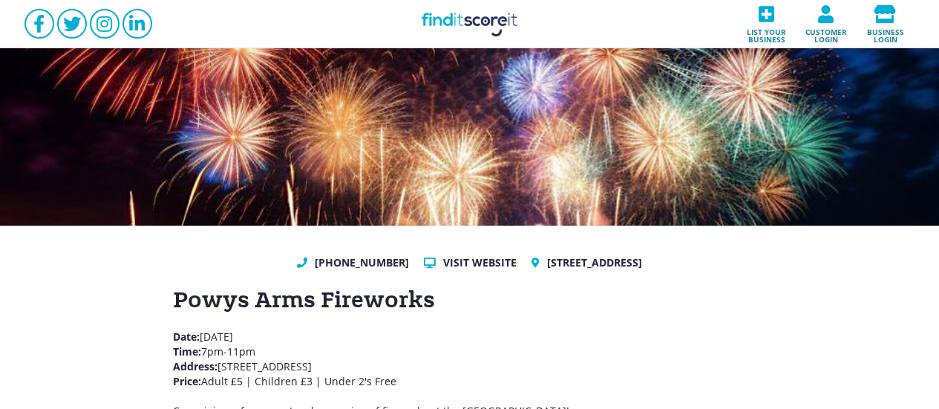
drag, startPoint x: 165, startPoint y: 298, endPoint x: 408, endPoint y: 361, distance: 250.9
copy div "Powys Arms Fireworks Date: [DATE] Time: 7pm-11pm Address: [STREET_ADDRESS]"
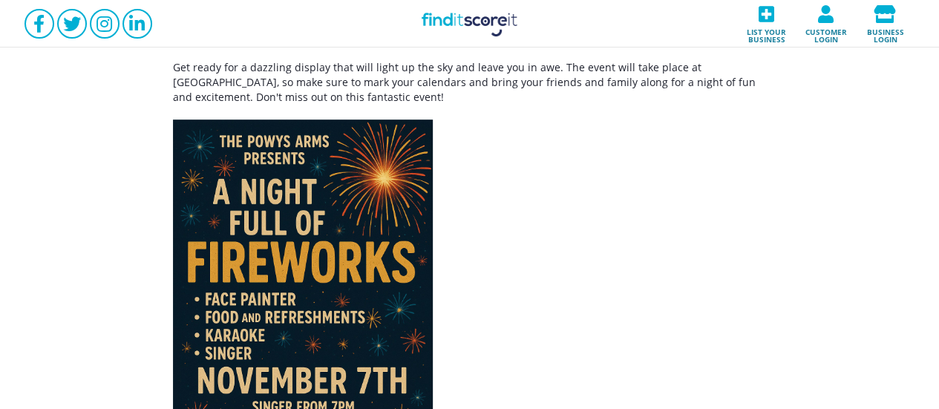
scroll to position [395, 0]
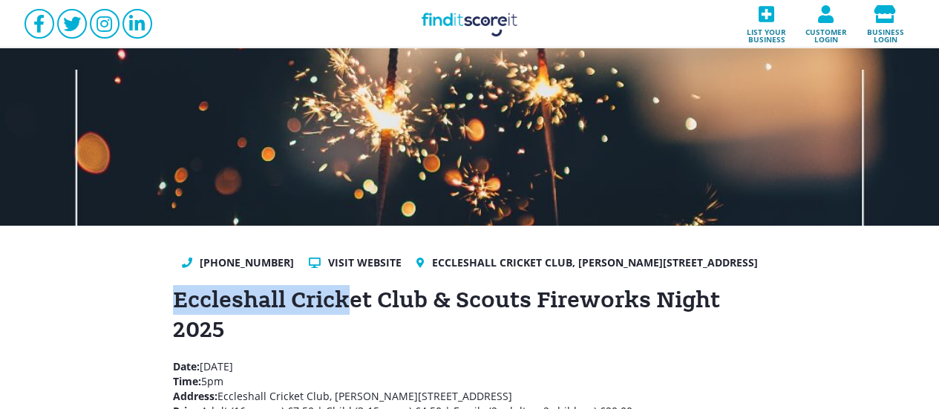
scroll to position [197, 0]
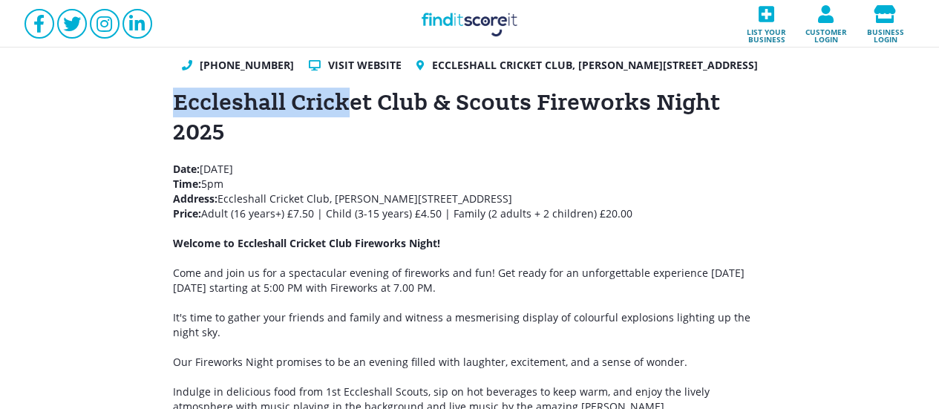
drag, startPoint x: 174, startPoint y: 313, endPoint x: 536, endPoint y: 211, distance: 377.0
copy div "Eccleshall Cricket Club & Scouts Fireworks Night 2025 Date: Saturday 8th Novemb…"
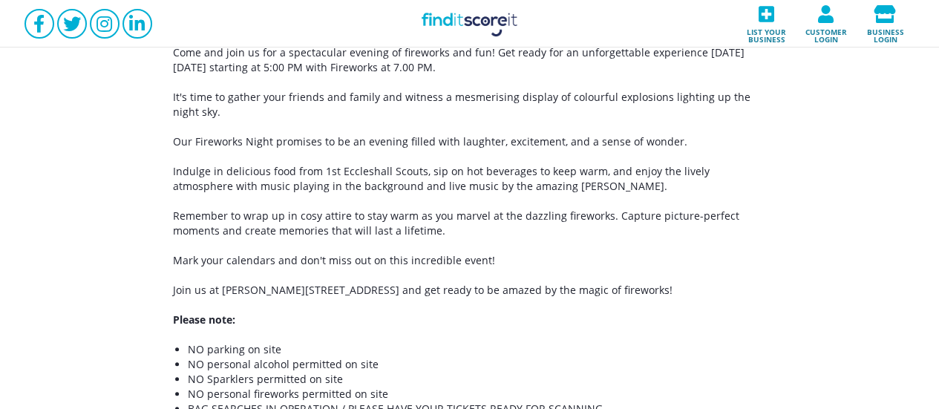
scroll to position [297, 0]
